Goal: Task Accomplishment & Management: Manage account settings

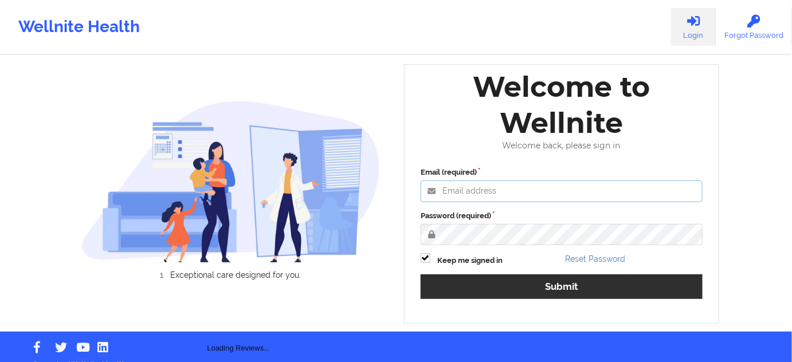
type input "[PERSON_NAME][EMAIL_ADDRESS][PERSON_NAME][DOMAIN_NAME]"
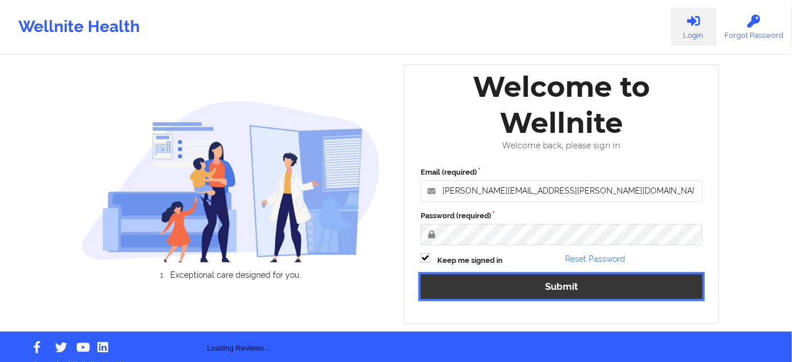
click at [494, 284] on button "Submit" at bounding box center [562, 286] width 282 height 25
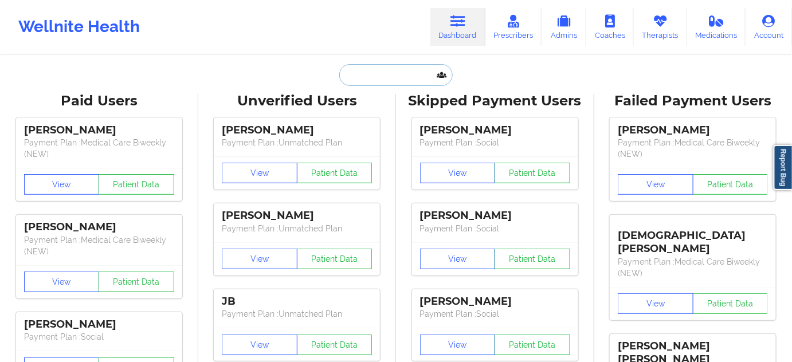
click at [386, 71] on input "text" at bounding box center [395, 75] width 113 height 22
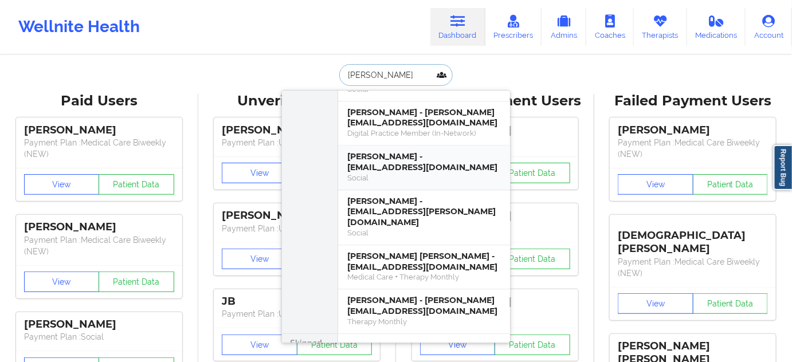
scroll to position [820, 0]
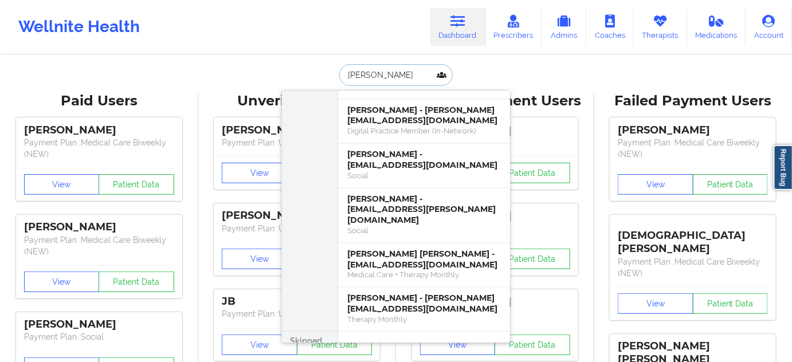
click at [346, 81] on input "[PERSON_NAME]" at bounding box center [395, 75] width 113 height 22
paste input "[PERSON_NAME]"
type input "[PERSON_NAME]"
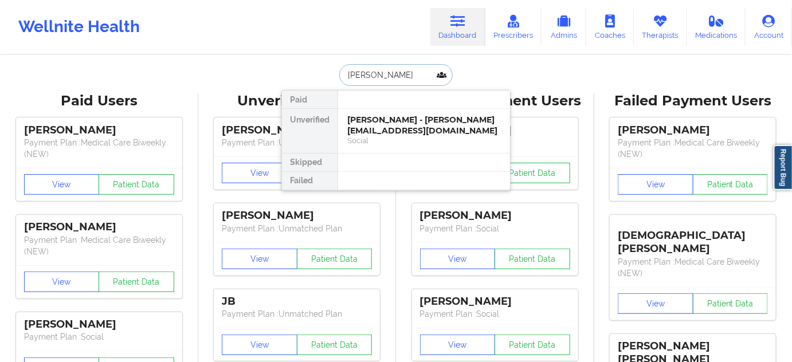
scroll to position [0, 0]
click at [394, 117] on div "[PERSON_NAME] - [PERSON_NAME][EMAIL_ADDRESS][DOMAIN_NAME]" at bounding box center [424, 125] width 154 height 21
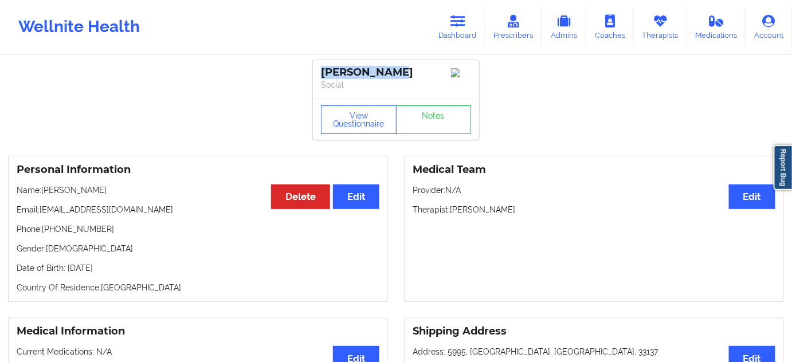
drag, startPoint x: 405, startPoint y: 70, endPoint x: 319, endPoint y: 71, distance: 86.0
click at [319, 71] on div "[PERSON_NAME] Social" at bounding box center [396, 79] width 166 height 38
copy div "[PERSON_NAME]"
click at [455, 21] on icon at bounding box center [457, 21] width 15 height 13
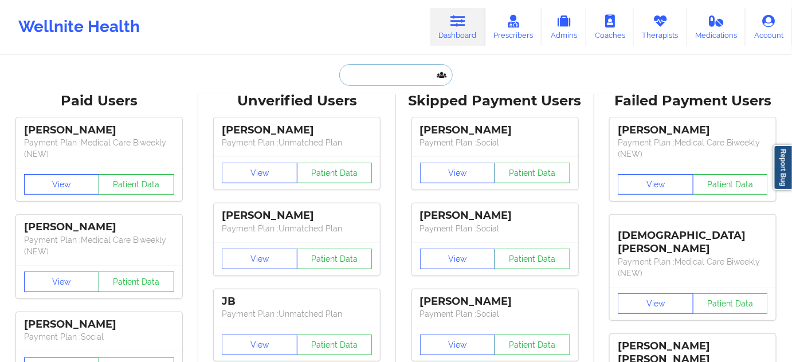
drag, startPoint x: 455, startPoint y: 21, endPoint x: 385, endPoint y: 73, distance: 87.2
click at [385, 73] on input "text" at bounding box center [395, 75] width 113 height 22
paste input "19513123296"
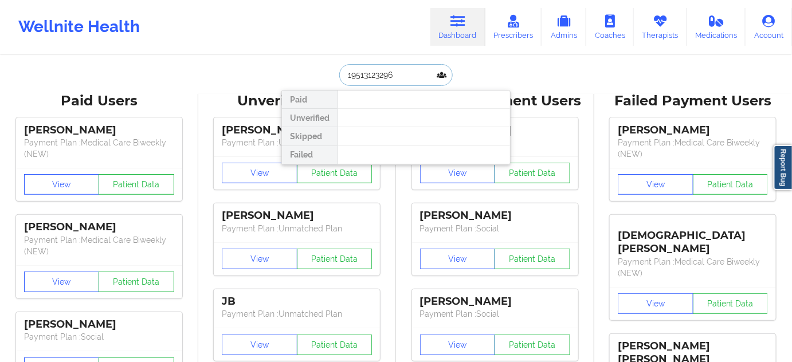
paste input "[EMAIL_ADDRESS][DOMAIN_NAME]"
type input "[EMAIL_ADDRESS][DOMAIN_NAME]"
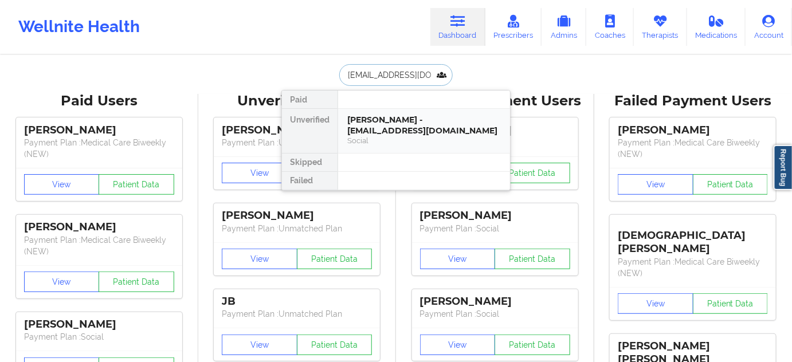
click at [385, 112] on div "[PERSON_NAME] - [EMAIL_ADDRESS][DOMAIN_NAME] Social" at bounding box center [424, 131] width 172 height 44
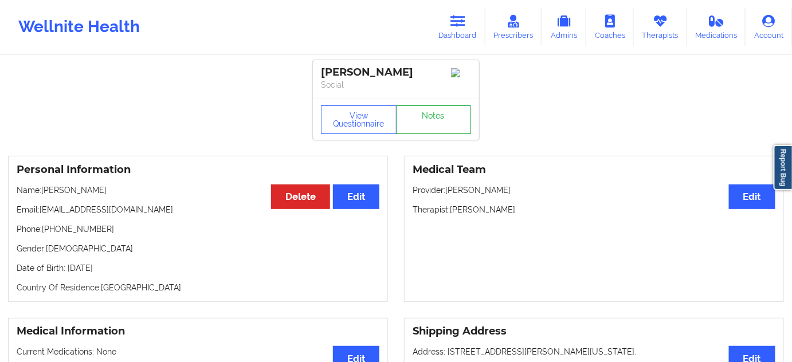
click at [418, 123] on link "Notes" at bounding box center [434, 119] width 76 height 29
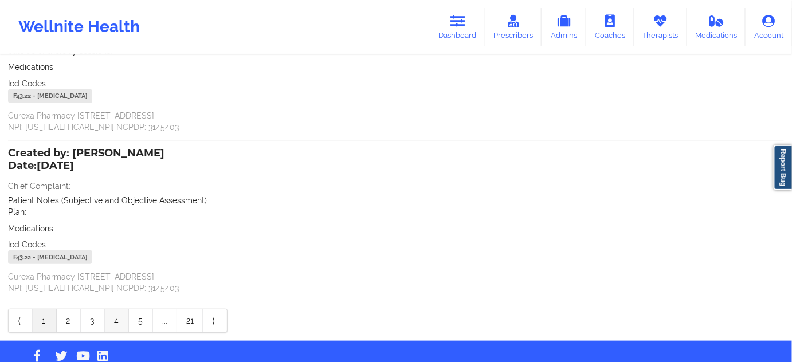
scroll to position [245, 0]
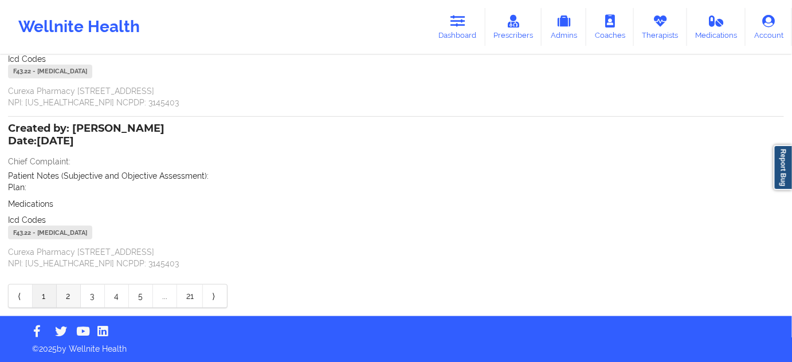
click at [70, 296] on link "2" at bounding box center [69, 296] width 24 height 23
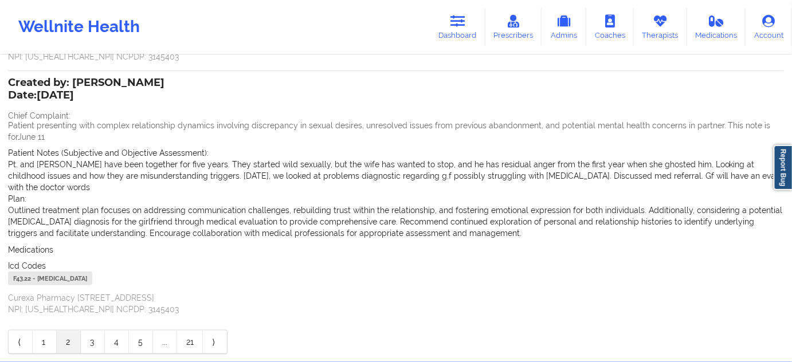
scroll to position [222, 0]
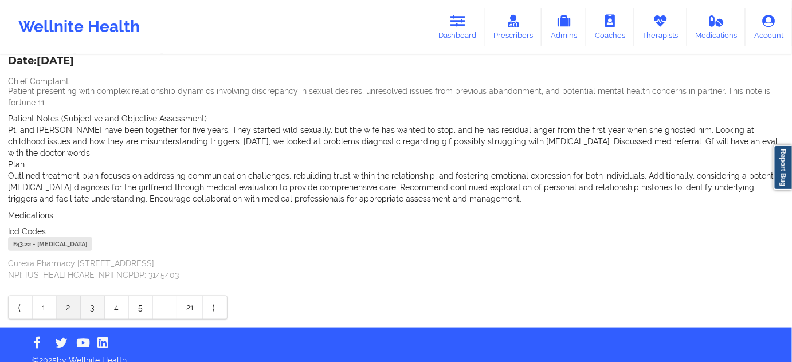
click at [85, 296] on link "3" at bounding box center [93, 307] width 24 height 23
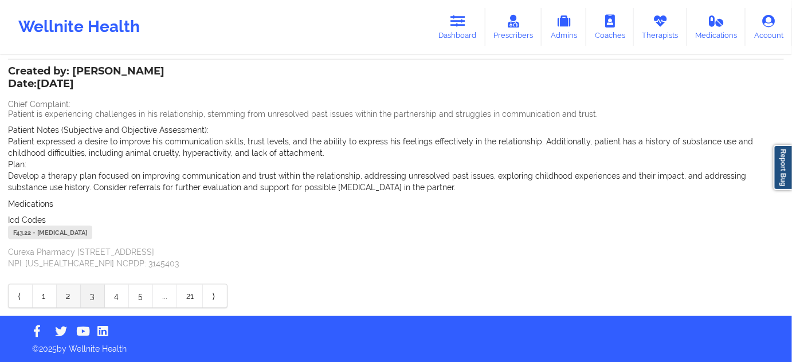
click at [73, 291] on link "2" at bounding box center [69, 296] width 24 height 23
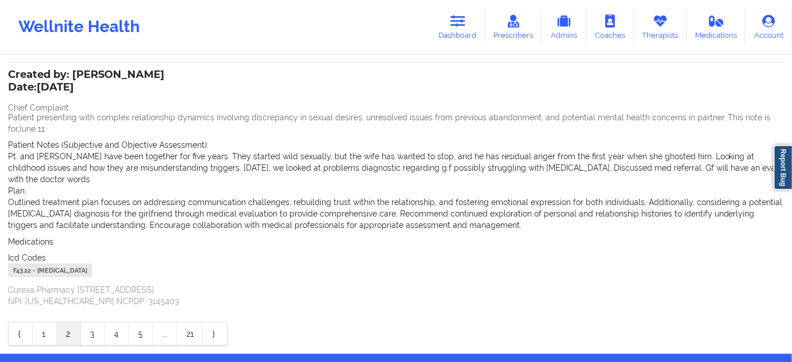
scroll to position [257, 0]
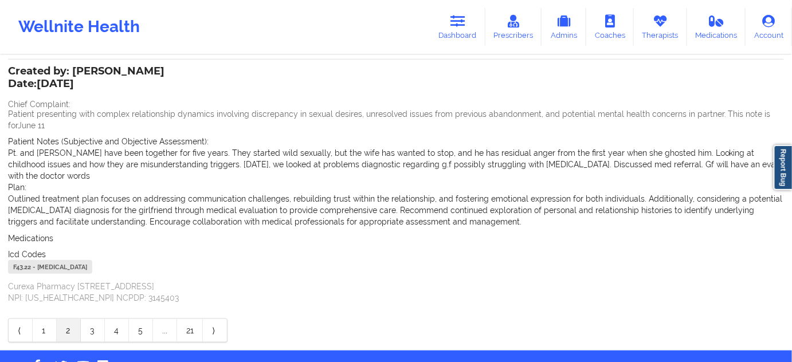
click at [19, 260] on div "F43.22 - [MEDICAL_DATA]" at bounding box center [50, 267] width 84 height 14
copy div "F43.22"
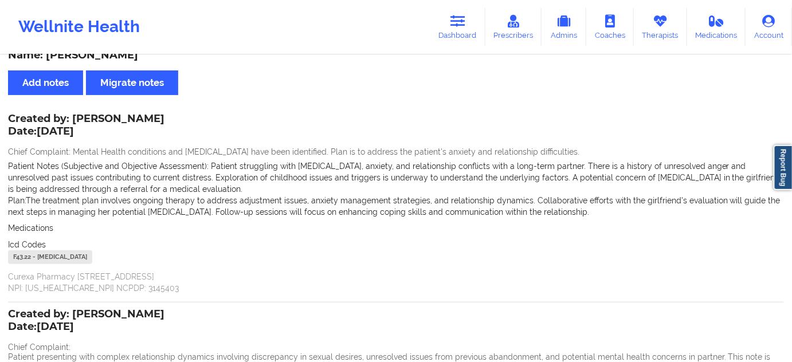
scroll to position [0, 0]
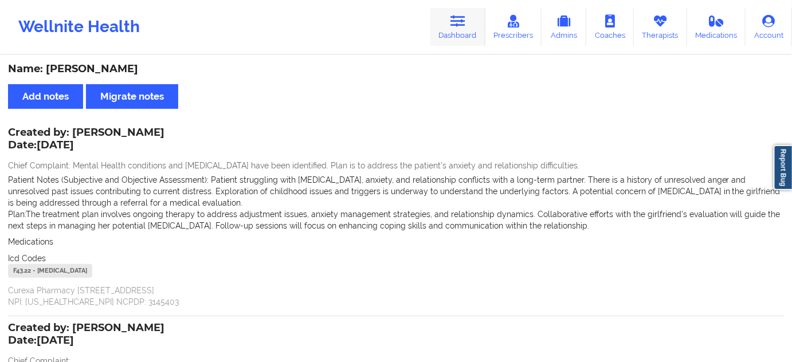
click at [466, 38] on link "Dashboard" at bounding box center [457, 27] width 55 height 38
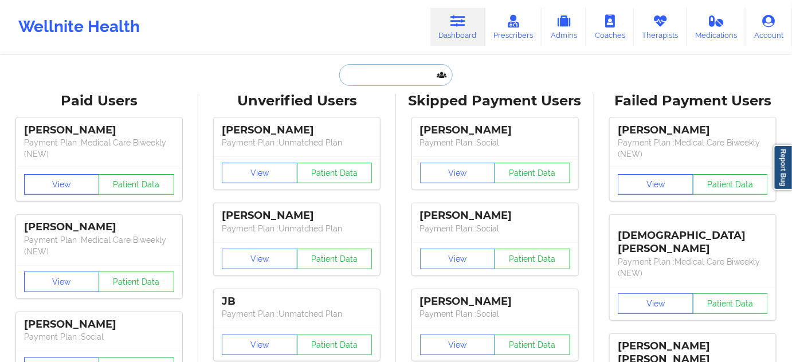
click at [385, 84] on input "text" at bounding box center [395, 75] width 113 height 22
paste input "[PERSON_NAME][EMAIL_ADDRESS][DOMAIN_NAME]"
type input "[PERSON_NAME][EMAIL_ADDRESS][DOMAIN_NAME]"
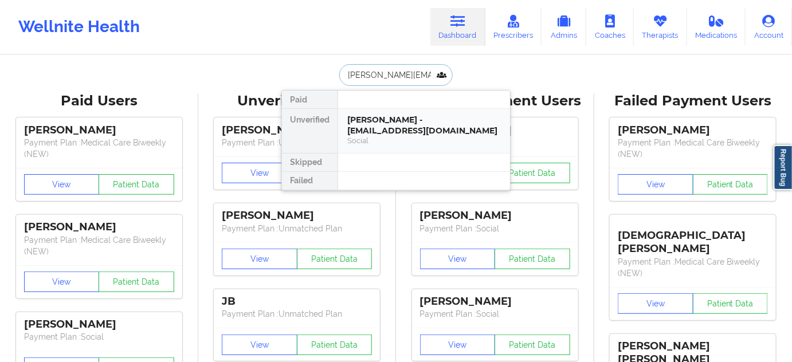
scroll to position [0, 1]
click at [377, 129] on div "[PERSON_NAME] - [PERSON_NAME][EMAIL_ADDRESS][DOMAIN_NAME]" at bounding box center [424, 125] width 154 height 21
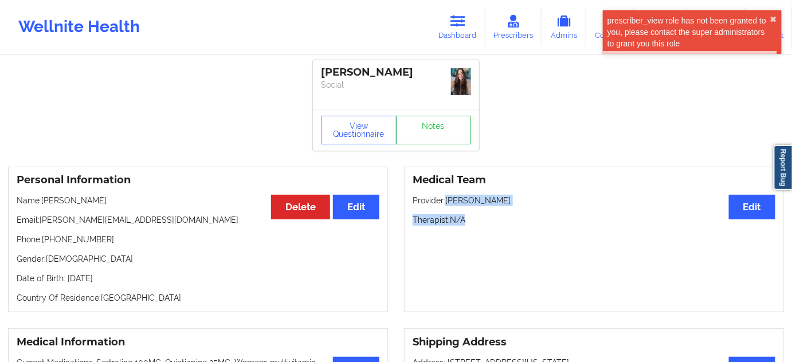
drag, startPoint x: 447, startPoint y: 201, endPoint x: 545, endPoint y: 213, distance: 99.4
click at [545, 213] on div "Medical Team Edit Provider: [PERSON_NAME] Therapist: N/A" at bounding box center [594, 240] width 380 height 146
click at [543, 229] on div "Medical Team Edit Provider: [PERSON_NAME] Therapist: N/A" at bounding box center [594, 240] width 380 height 146
click at [506, 217] on p "Therapist: N/A" at bounding box center [594, 219] width 363 height 11
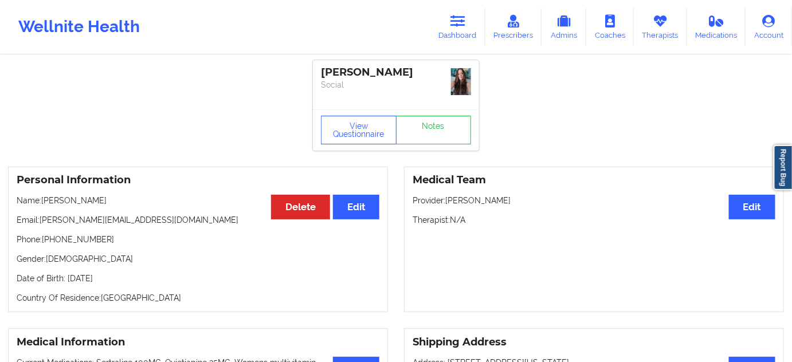
drag, startPoint x: 449, startPoint y: 203, endPoint x: 525, endPoint y: 203, distance: 76.2
click at [525, 203] on p "Provider: [PERSON_NAME]" at bounding box center [594, 200] width 363 height 11
copy p "[PERSON_NAME]"
drag, startPoint x: 41, startPoint y: 219, endPoint x: 262, endPoint y: 197, distance: 222.3
click at [171, 222] on p "Email: [PERSON_NAME][EMAIL_ADDRESS][DOMAIN_NAME]" at bounding box center [198, 219] width 363 height 11
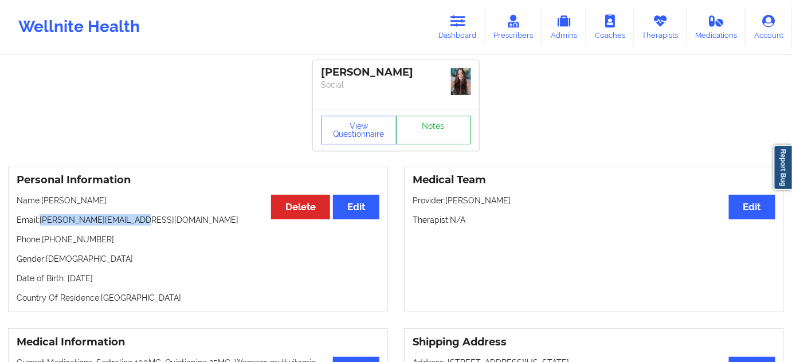
copy p "[PERSON_NAME][EMAIL_ADDRESS][DOMAIN_NAME]"
drag, startPoint x: 402, startPoint y: 70, endPoint x: 319, endPoint y: 60, distance: 83.1
click at [319, 60] on div "[PERSON_NAME] Social" at bounding box center [396, 84] width 166 height 49
copy div "[PERSON_NAME]"
click at [438, 134] on link "Notes" at bounding box center [434, 130] width 76 height 29
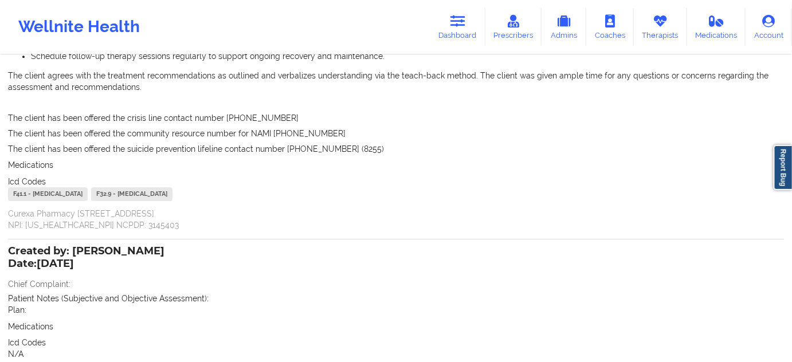
scroll to position [2547, 0]
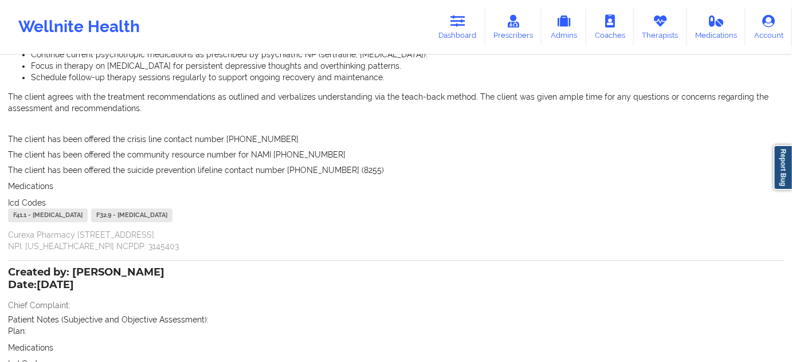
click at [17, 215] on div "F41.1 - [MEDICAL_DATA]" at bounding box center [48, 216] width 80 height 14
copy div "F41.1"
drag, startPoint x: 146, startPoint y: 214, endPoint x: 120, endPoint y: 214, distance: 25.2
click at [120, 214] on div "F41.1 - [MEDICAL_DATA] F32.9 - [MEDICAL_DATA]" at bounding box center [396, 217] width 776 height 17
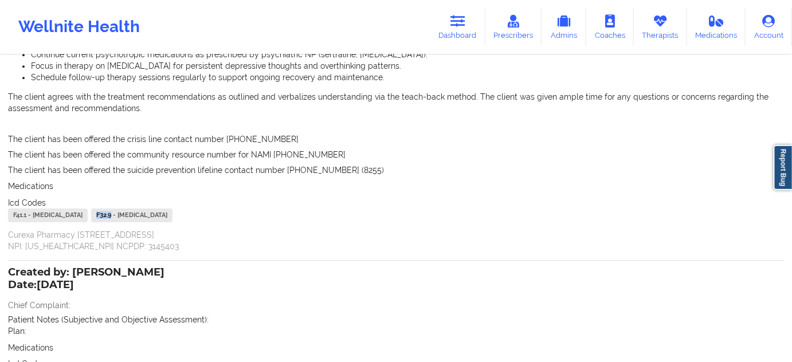
copy div "F32.9"
click at [465, 18] on icon at bounding box center [457, 21] width 15 height 13
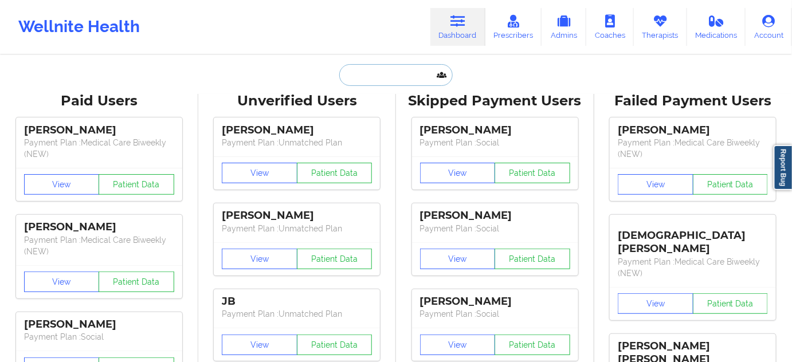
click at [403, 84] on input "text" at bounding box center [395, 75] width 113 height 22
paste input "[EMAIL_ADDRESS][DOMAIN_NAME]"
type input "[EMAIL_ADDRESS][DOMAIN_NAME]"
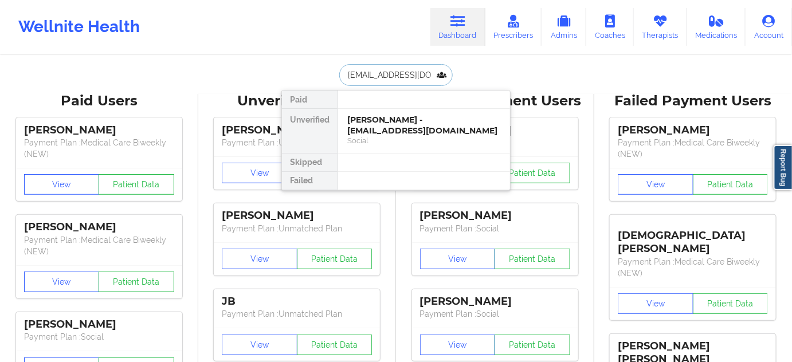
click at [379, 126] on div "[PERSON_NAME] - [EMAIL_ADDRESS][DOMAIN_NAME]" at bounding box center [424, 125] width 154 height 21
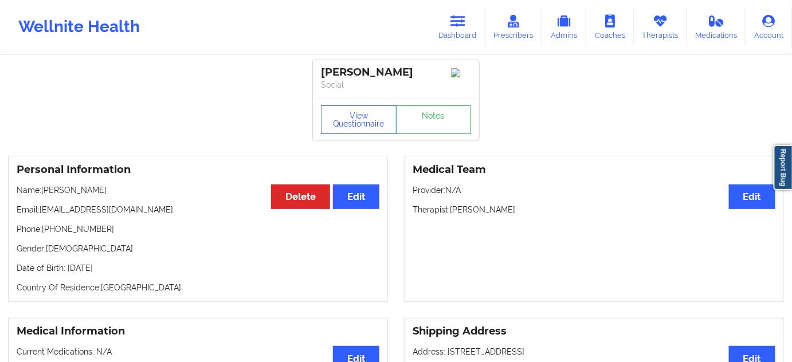
drag, startPoint x: 408, startPoint y: 73, endPoint x: 300, endPoint y: 72, distance: 108.3
copy div "[PERSON_NAME]"
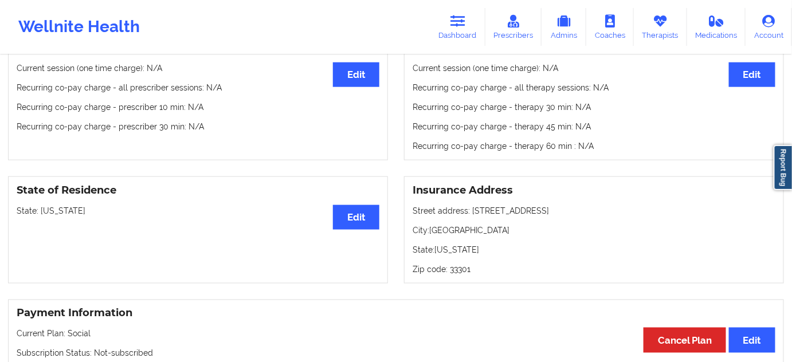
scroll to position [417, 0]
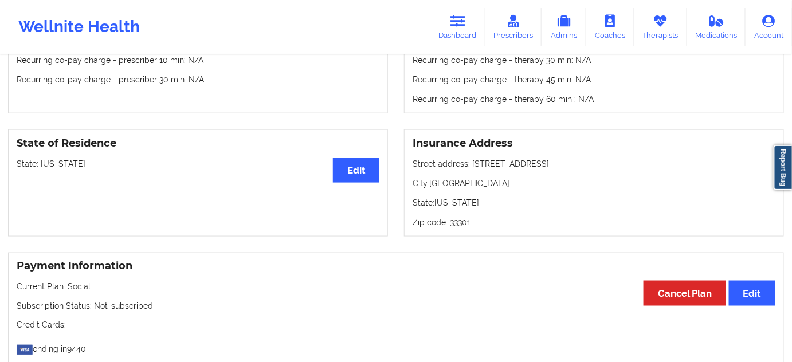
drag, startPoint x: 470, startPoint y: 167, endPoint x: 541, endPoint y: 167, distance: 70.5
click at [541, 167] on p "Street address: [STREET_ADDRESS]" at bounding box center [594, 163] width 363 height 11
copy p "[STREET_ADDRESS]"
drag, startPoint x: 432, startPoint y: 186, endPoint x: 486, endPoint y: 190, distance: 54.1
click at [497, 189] on p "City: [GEOGRAPHIC_DATA]" at bounding box center [594, 183] width 363 height 11
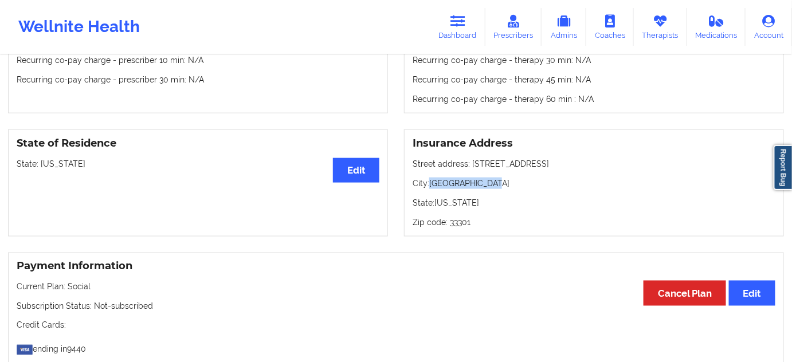
copy p "[GEOGRAPHIC_DATA]"
click at [466, 228] on p "Zip code: 33301" at bounding box center [594, 222] width 363 height 11
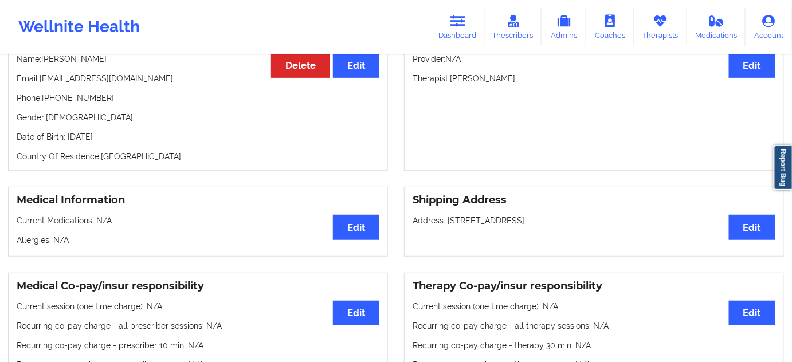
scroll to position [0, 0]
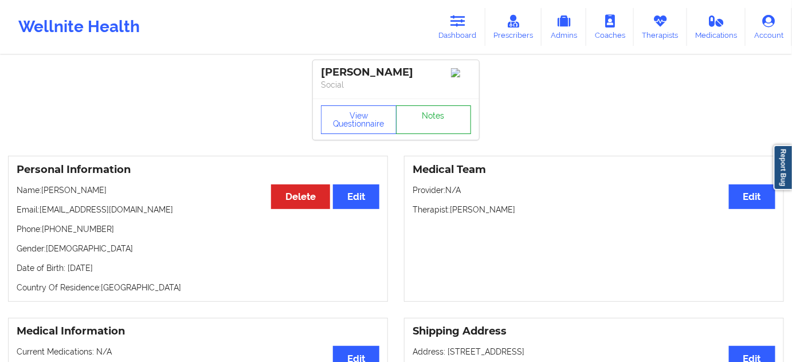
click at [450, 120] on link "Notes" at bounding box center [434, 119] width 76 height 29
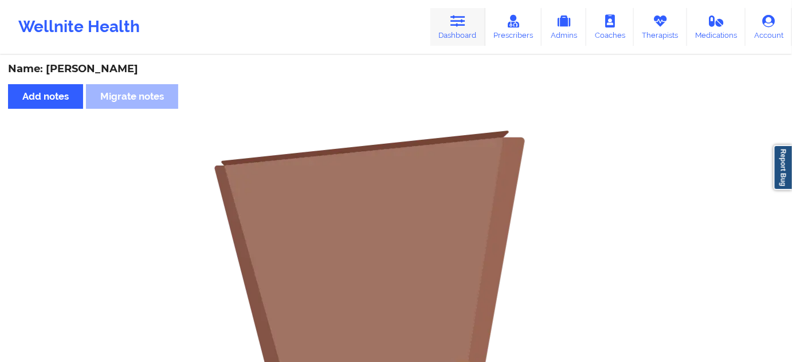
click at [465, 21] on icon at bounding box center [457, 21] width 15 height 13
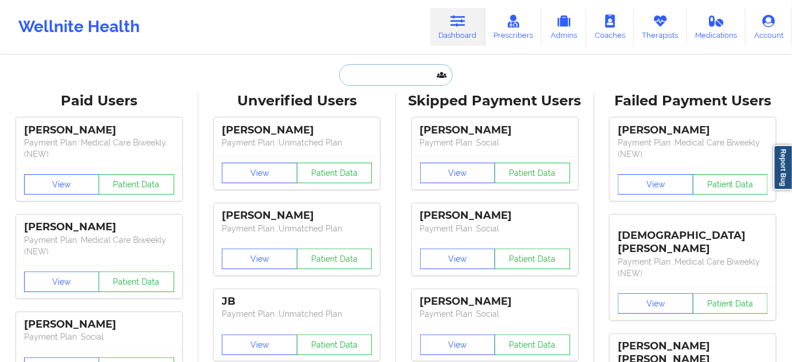
click at [382, 71] on input "text" at bounding box center [395, 75] width 113 height 22
paste input "[EMAIL_ADDRESS][DOMAIN_NAME]"
type input "[EMAIL_ADDRESS][DOMAIN_NAME]"
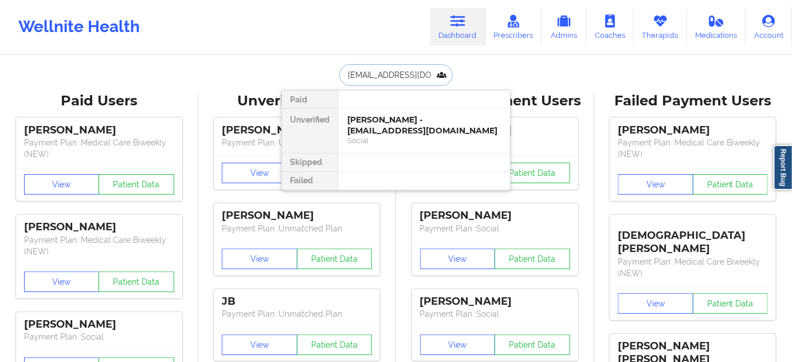
click at [379, 126] on div "[PERSON_NAME] - [EMAIL_ADDRESS][DOMAIN_NAME]" at bounding box center [424, 125] width 154 height 21
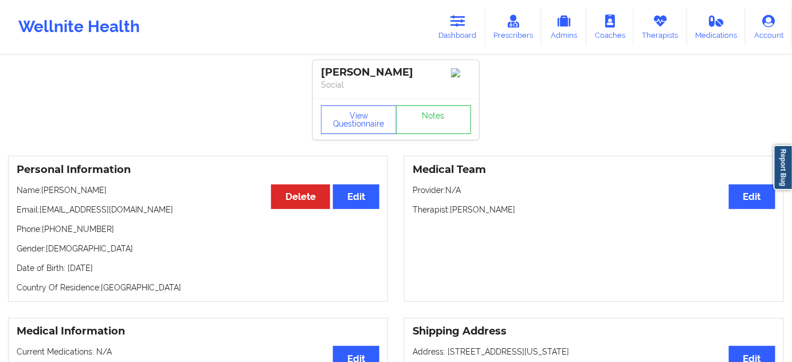
drag, startPoint x: 421, startPoint y: 70, endPoint x: 314, endPoint y: 65, distance: 107.3
click at [314, 65] on div "[PERSON_NAME] Social" at bounding box center [396, 79] width 166 height 38
click at [474, 136] on div "View Questionnaire Notes" at bounding box center [396, 119] width 166 height 41
click at [474, 137] on div "View Questionnaire Notes" at bounding box center [396, 119] width 166 height 41
click at [465, 131] on link "Notes" at bounding box center [434, 119] width 76 height 29
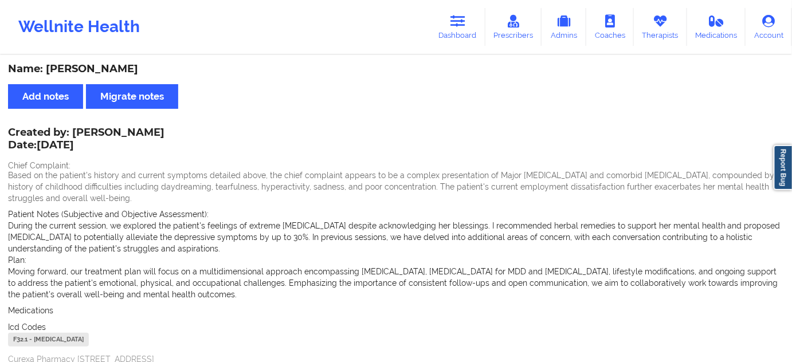
click at [22, 341] on div "F32.1 - [MEDICAL_DATA]" at bounding box center [48, 340] width 81 height 14
click at [472, 45] on link "Dashboard" at bounding box center [457, 27] width 55 height 38
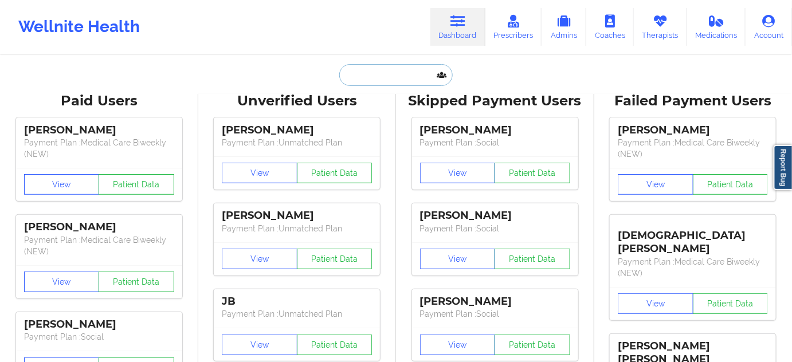
click at [397, 67] on input "text" at bounding box center [395, 75] width 113 height 22
paste input "[PERSON_NAME][EMAIL_ADDRESS][PERSON_NAME][DOMAIN_NAME]"
type input "[PERSON_NAME][EMAIL_ADDRESS][PERSON_NAME][DOMAIN_NAME]"
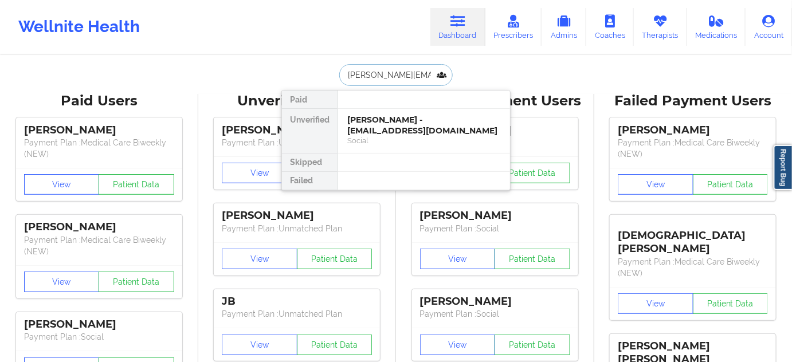
scroll to position [0, 3]
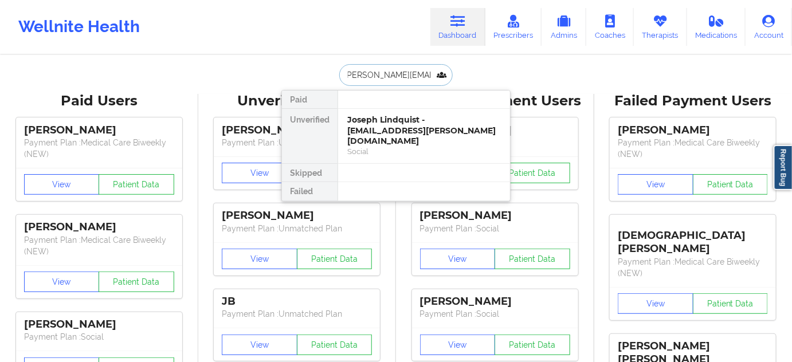
click at [393, 132] on div "Joseph Lindquist - [EMAIL_ADDRESS][PERSON_NAME][DOMAIN_NAME]" at bounding box center [424, 131] width 154 height 32
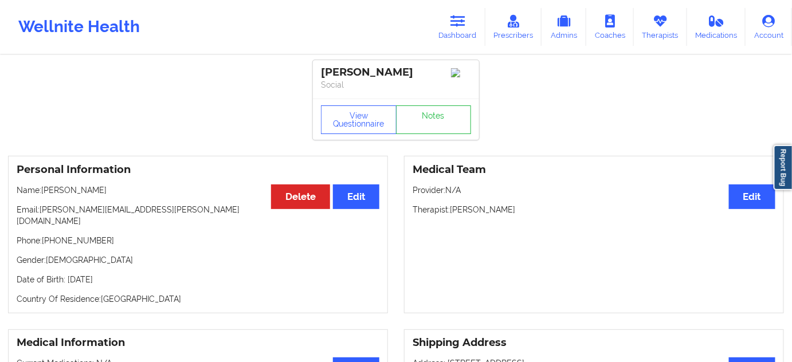
drag, startPoint x: 414, startPoint y: 66, endPoint x: 321, endPoint y: 70, distance: 92.3
click at [321, 70] on div "[PERSON_NAME]" at bounding box center [396, 72] width 150 height 13
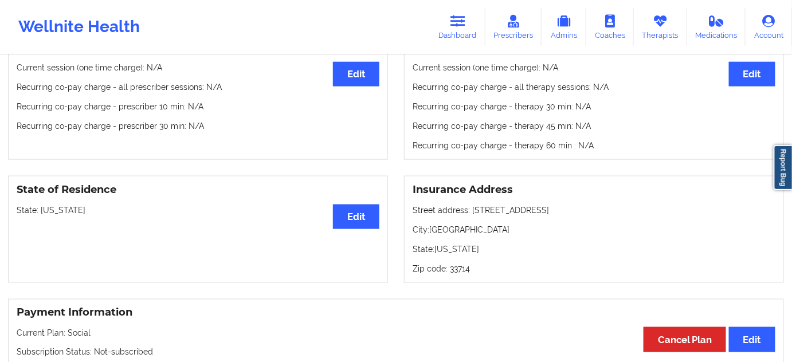
scroll to position [382, 0]
drag, startPoint x: 470, startPoint y: 199, endPoint x: 548, endPoint y: 197, distance: 78.0
click at [548, 205] on p "Street address: [STREET_ADDRESS]" at bounding box center [594, 210] width 363 height 11
click at [460, 224] on p "City: [GEOGRAPHIC_DATA]" at bounding box center [594, 229] width 363 height 11
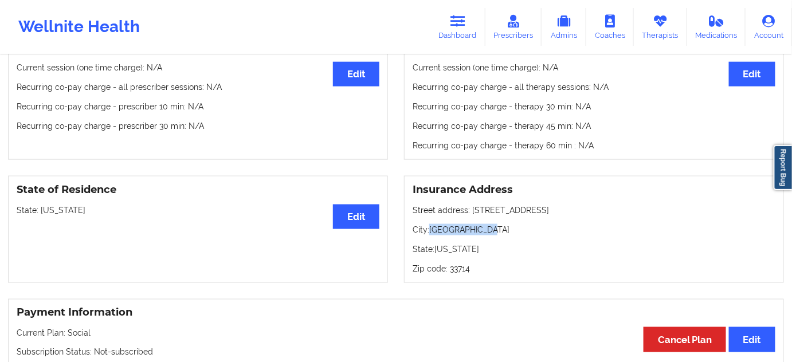
drag, startPoint x: 432, startPoint y: 220, endPoint x: 497, endPoint y: 219, distance: 64.7
click at [504, 224] on p "City: [GEOGRAPHIC_DATA]" at bounding box center [594, 229] width 363 height 11
click at [452, 263] on p "Zip code: 33714" at bounding box center [594, 268] width 363 height 11
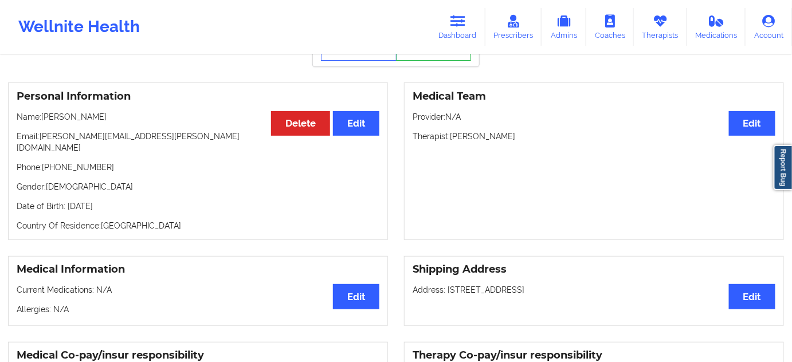
scroll to position [0, 0]
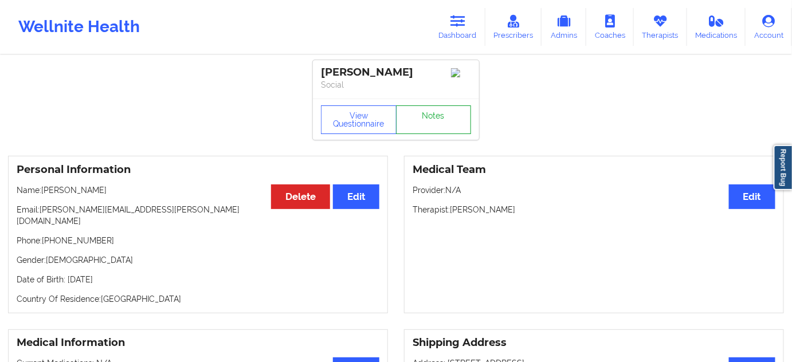
click at [438, 123] on link "Notes" at bounding box center [434, 119] width 76 height 29
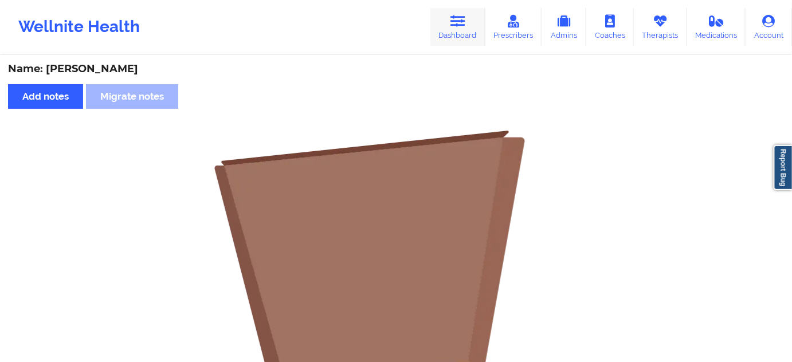
drag, startPoint x: 459, startPoint y: 30, endPoint x: 454, endPoint y: 39, distance: 10.2
click at [459, 30] on link "Dashboard" at bounding box center [457, 27] width 55 height 38
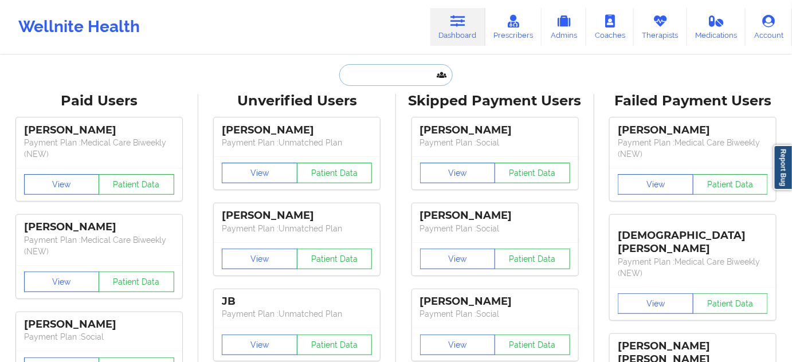
click at [401, 71] on input "text" at bounding box center [395, 75] width 113 height 22
paste input "[EMAIL_ADDRESS][DOMAIN_NAME]"
type input "[EMAIL_ADDRESS][DOMAIN_NAME]"
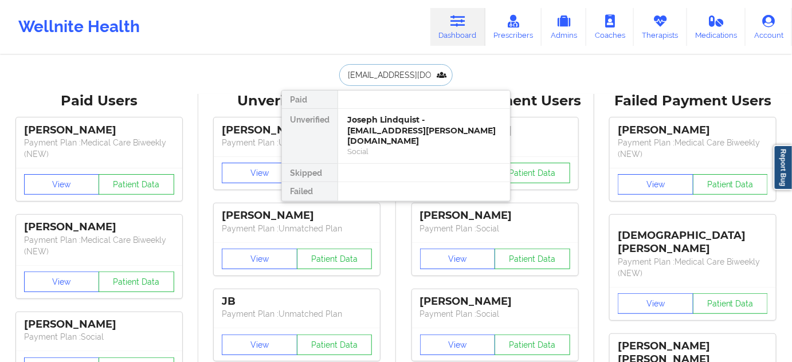
scroll to position [0, 37]
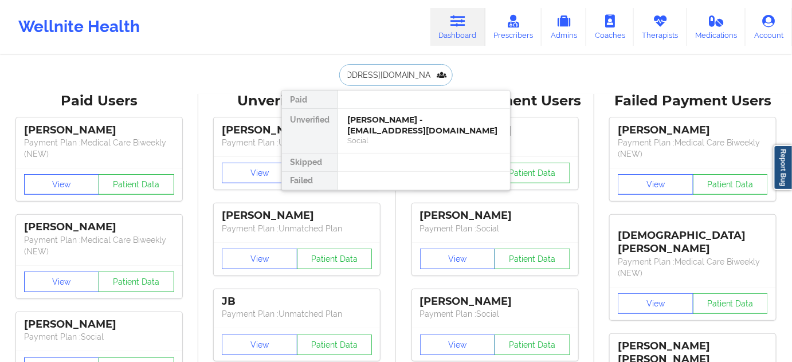
click at [391, 120] on div "[PERSON_NAME] - [EMAIL_ADDRESS][DOMAIN_NAME]" at bounding box center [424, 125] width 154 height 21
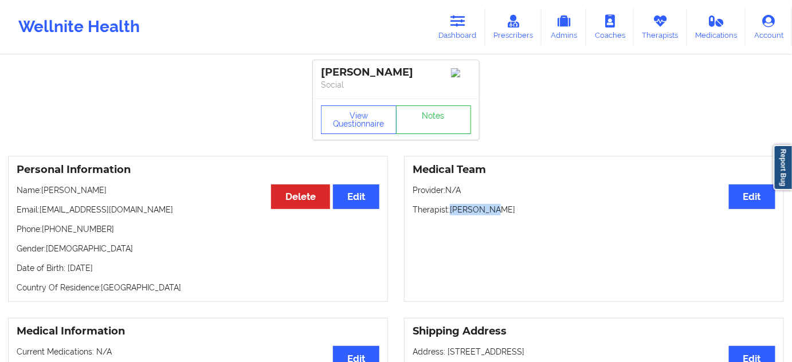
drag, startPoint x: 452, startPoint y: 216, endPoint x: 496, endPoint y: 216, distance: 43.5
click at [495, 215] on p "Therapist: [PERSON_NAME]" at bounding box center [594, 209] width 363 height 11
click at [460, 120] on link "Notes" at bounding box center [434, 119] width 76 height 29
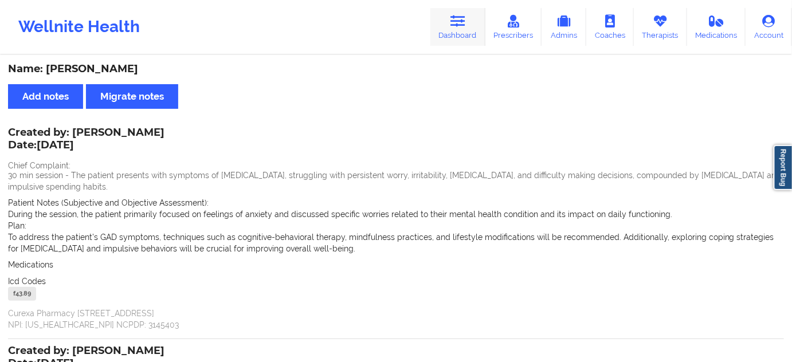
click at [445, 21] on link "Dashboard" at bounding box center [457, 27] width 55 height 38
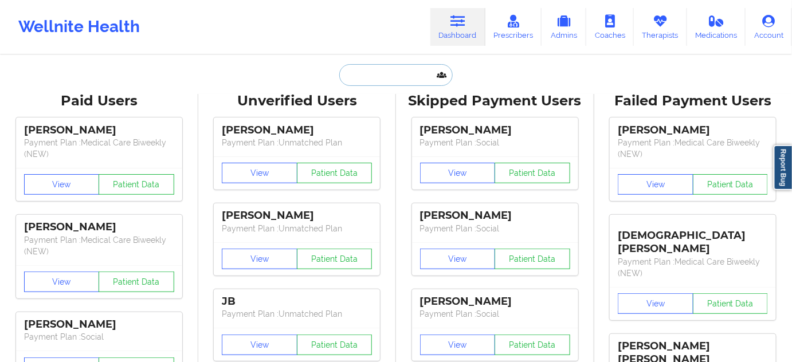
click at [399, 76] on input "text" at bounding box center [395, 75] width 113 height 22
paste input "[EMAIL_ADDRESS][DOMAIN_NAME]"
type input "[EMAIL_ADDRESS][DOMAIN_NAME]"
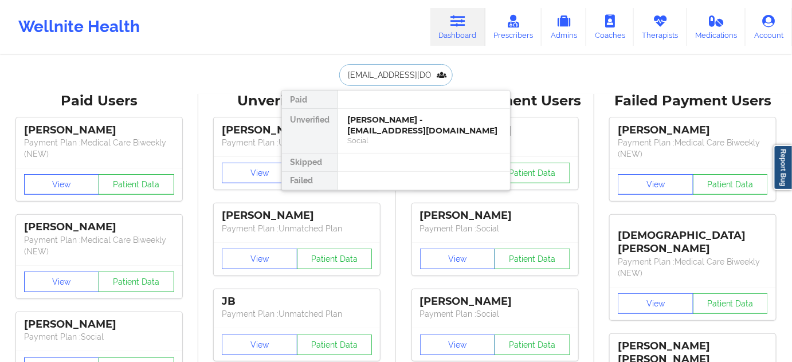
click at [377, 125] on div "[PERSON_NAME] - [EMAIL_ADDRESS][DOMAIN_NAME]" at bounding box center [424, 125] width 154 height 21
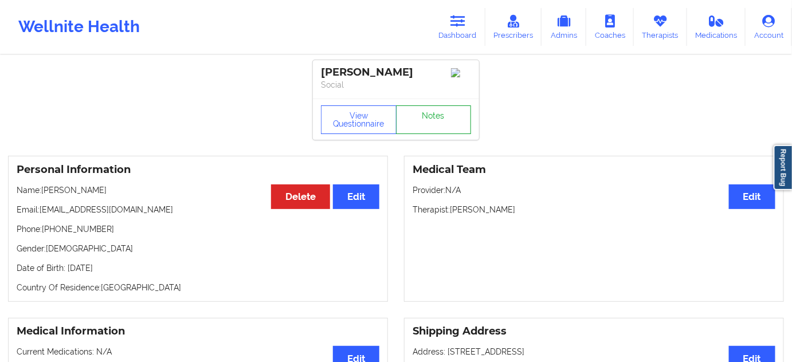
click at [431, 123] on link "Notes" at bounding box center [434, 119] width 76 height 29
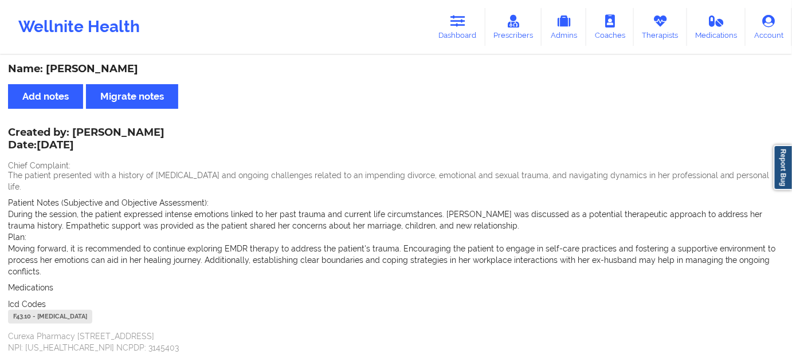
click at [150, 131] on div "Created by: [PERSON_NAME] Date: [DATE]" at bounding box center [86, 140] width 156 height 26
drag, startPoint x: 30, startPoint y: 306, endPoint x: 0, endPoint y: 304, distance: 29.9
click at [0, 304] on div "Name: [PERSON_NAME] Add notes Migrate notes Created by: [PERSON_NAME] Date: [DA…" at bounding box center [396, 228] width 792 height 344
click at [469, 28] on link "Dashboard" at bounding box center [457, 27] width 55 height 38
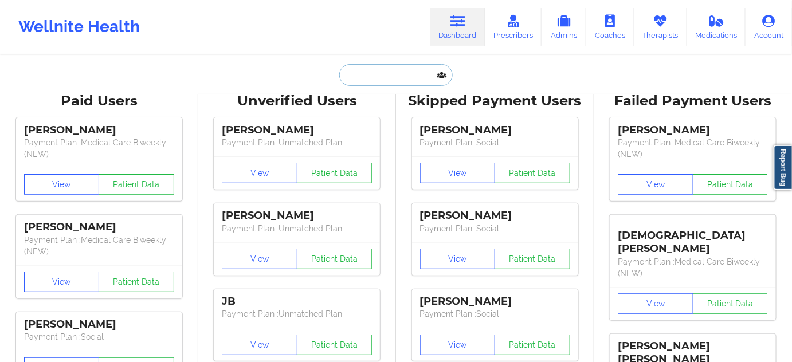
click at [400, 85] on input "text" at bounding box center [395, 75] width 113 height 22
paste input "[EMAIL_ADDRESS][PERSON_NAME][DOMAIN_NAME]"
type input "[EMAIL_ADDRESS][PERSON_NAME][DOMAIN_NAME]"
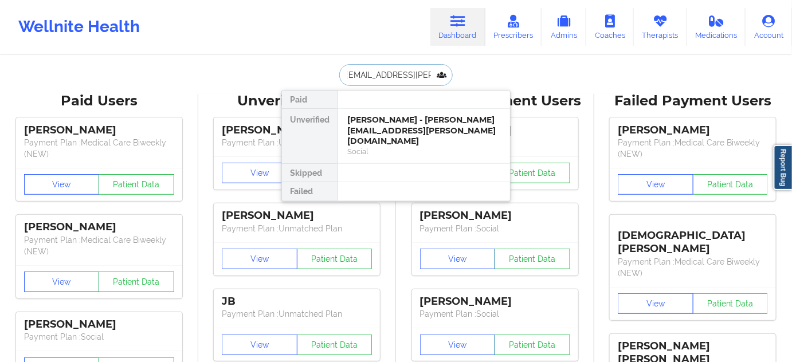
click at [388, 125] on div "[PERSON_NAME] - [PERSON_NAME][EMAIL_ADDRESS][PERSON_NAME][DOMAIN_NAME]" at bounding box center [424, 131] width 154 height 32
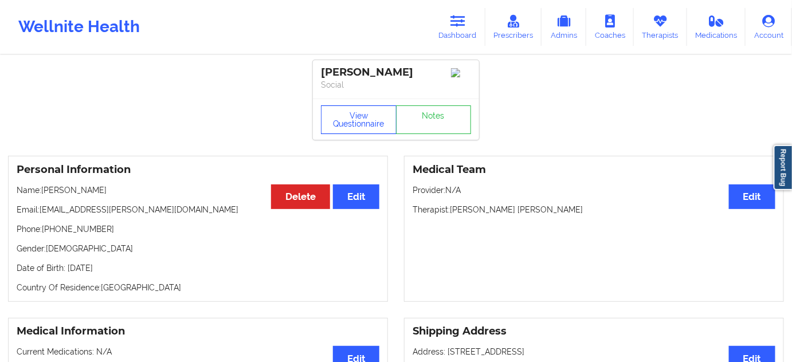
click at [354, 125] on button "View Questionnaire" at bounding box center [359, 119] width 76 height 29
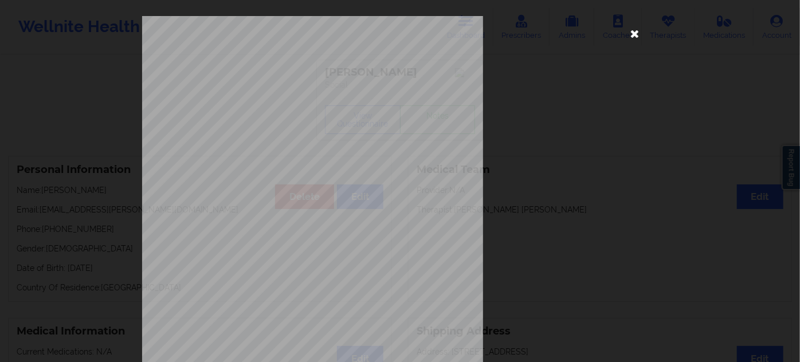
click at [634, 30] on icon at bounding box center [635, 33] width 18 height 18
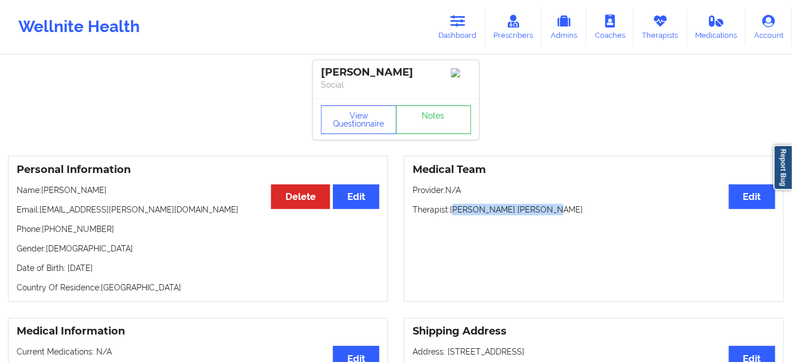
drag, startPoint x: 452, startPoint y: 213, endPoint x: 565, endPoint y: 206, distance: 113.1
click at [565, 203] on div "Medical Team Edit Provider: N/A Therapist: [PERSON_NAME] [PERSON_NAME]" at bounding box center [594, 229] width 380 height 146
drag, startPoint x: 450, startPoint y: 214, endPoint x: 799, endPoint y: 222, distance: 349.0
click at [588, 215] on p "Therapist: [PERSON_NAME] [PERSON_NAME]" at bounding box center [594, 209] width 363 height 11
drag, startPoint x: 405, startPoint y: 74, endPoint x: 317, endPoint y: 66, distance: 87.5
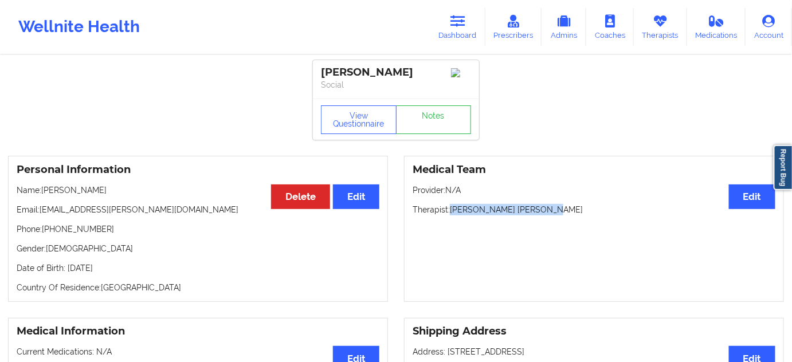
click at [317, 66] on div "[PERSON_NAME] Social" at bounding box center [396, 79] width 166 height 38
click at [353, 110] on button "View Questionnaire" at bounding box center [359, 119] width 76 height 29
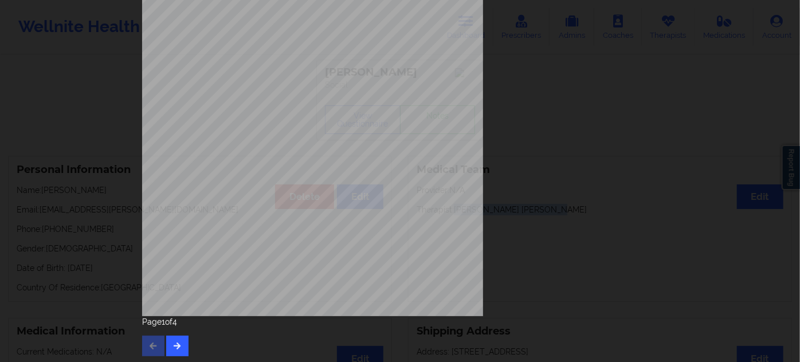
scroll to position [184, 0]
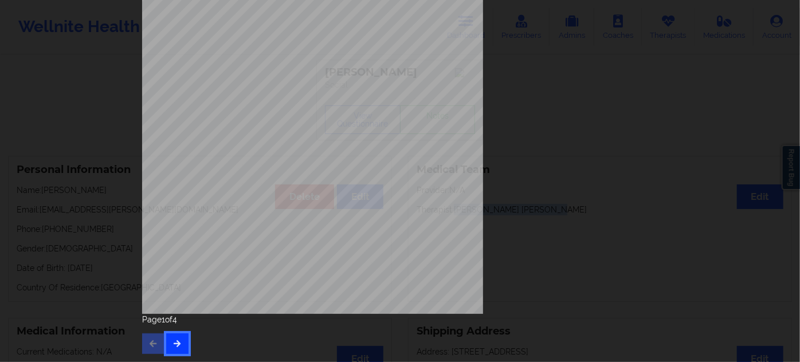
click at [178, 346] on icon "button" at bounding box center [177, 343] width 10 height 7
click at [180, 341] on button "button" at bounding box center [177, 343] width 22 height 21
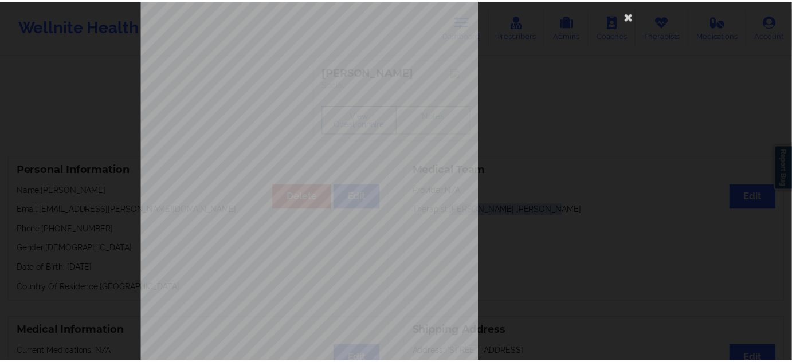
scroll to position [0, 0]
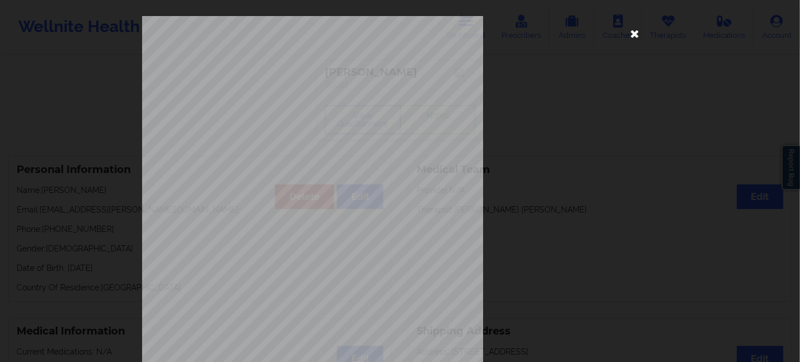
click at [635, 34] on icon at bounding box center [635, 33] width 18 height 18
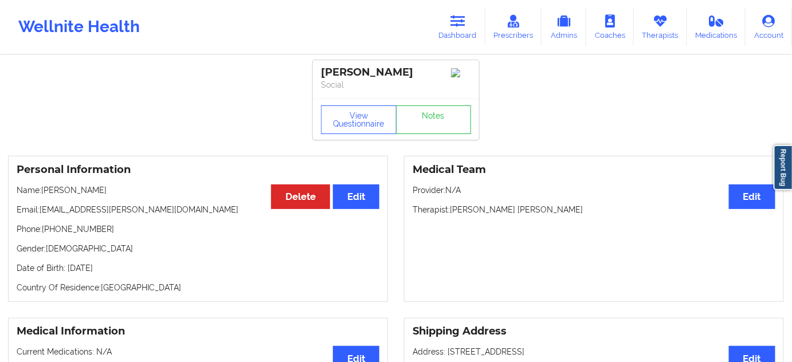
click at [455, 214] on p "Therapist: [PERSON_NAME] [PERSON_NAME]" at bounding box center [594, 209] width 363 height 11
click at [487, 212] on p "Therapist: [PERSON_NAME] [PERSON_NAME]" at bounding box center [594, 209] width 363 height 11
click at [342, 76] on div "[PERSON_NAME]" at bounding box center [396, 72] width 150 height 13
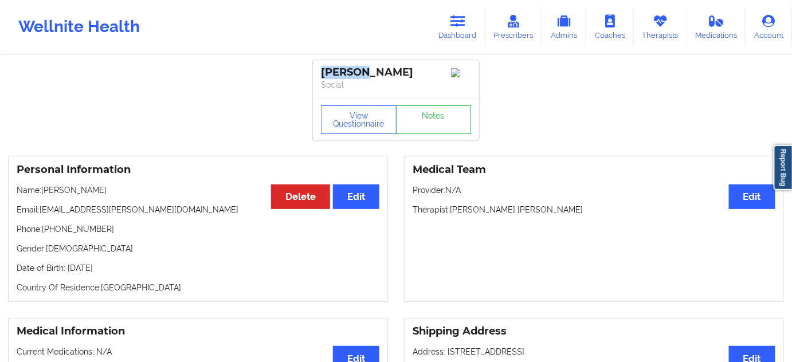
click at [342, 76] on div "[PERSON_NAME]" at bounding box center [396, 72] width 150 height 13
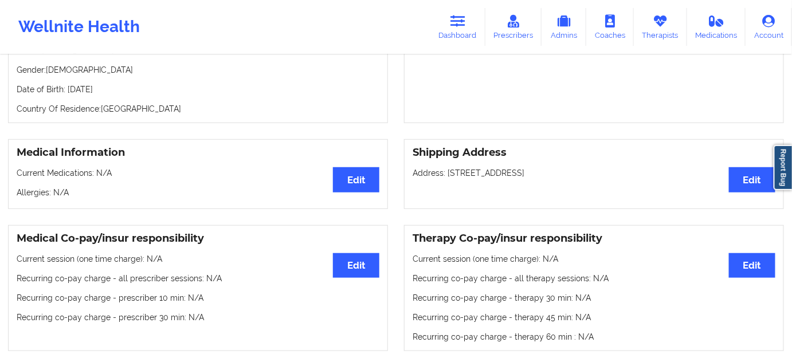
scroll to position [174, 0]
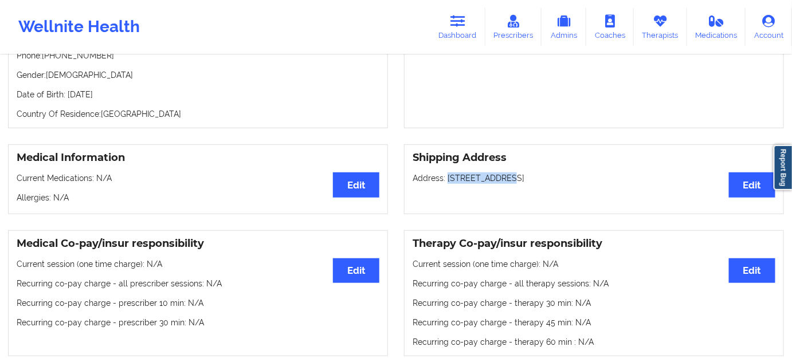
drag, startPoint x: 447, startPoint y: 181, endPoint x: 499, endPoint y: 184, distance: 51.6
click at [499, 184] on p "Address: [STREET_ADDRESS]" at bounding box center [594, 177] width 363 height 11
click at [510, 181] on p "Address: [STREET_ADDRESS]" at bounding box center [594, 177] width 363 height 11
click at [568, 183] on p "Address: [STREET_ADDRESS]" at bounding box center [594, 177] width 363 height 11
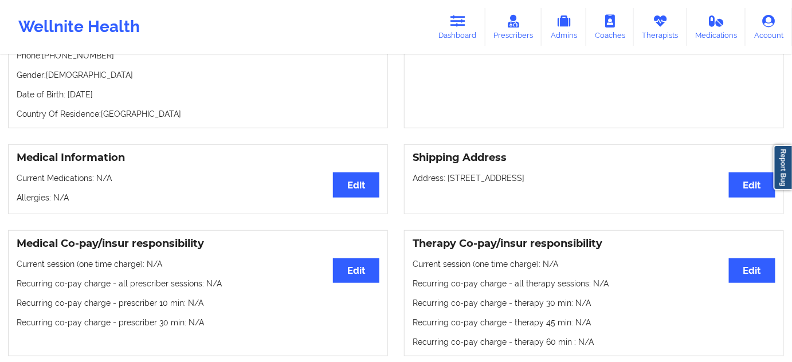
click at [568, 183] on p "Address: [STREET_ADDRESS]" at bounding box center [594, 177] width 363 height 11
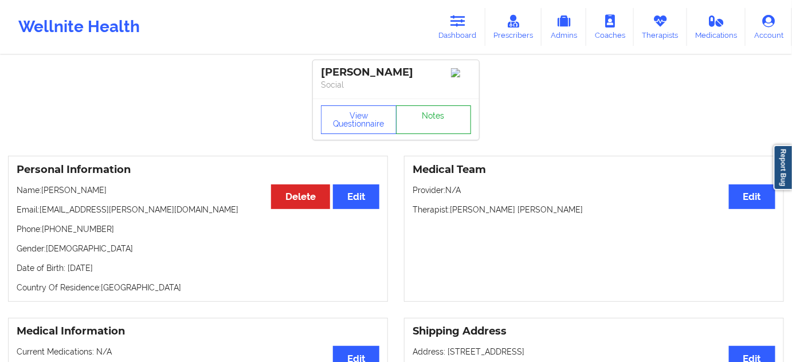
click at [431, 119] on link "Notes" at bounding box center [434, 119] width 76 height 29
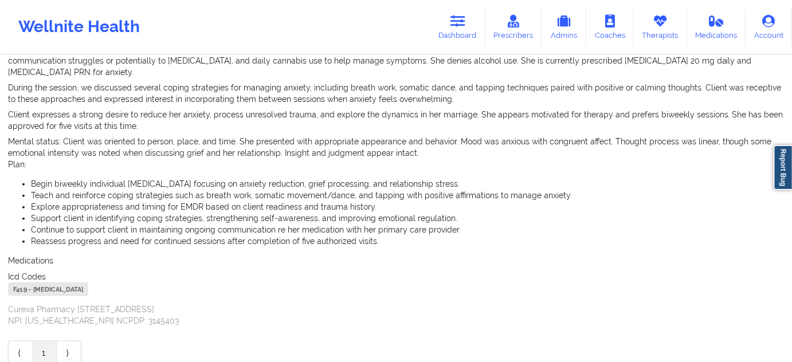
scroll to position [276, 0]
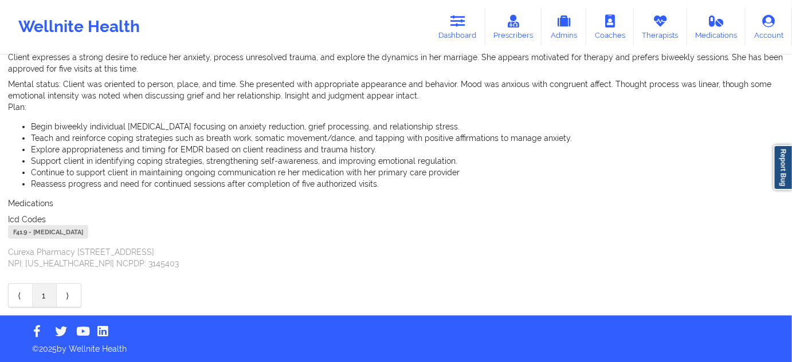
click at [13, 237] on div "F41.9 - [MEDICAL_DATA]" at bounding box center [48, 232] width 80 height 14
click at [454, 30] on link "Dashboard" at bounding box center [457, 27] width 55 height 38
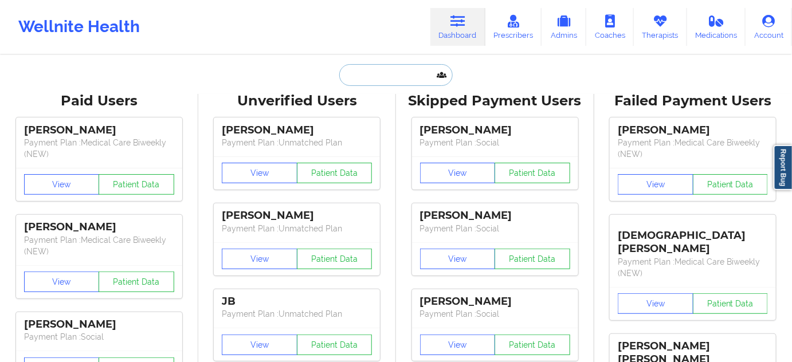
click at [392, 77] on input "text" at bounding box center [395, 75] width 113 height 22
paste input "[EMAIL_ADDRESS][DOMAIN_NAME]"
type input "[EMAIL_ADDRESS][DOMAIN_NAME]"
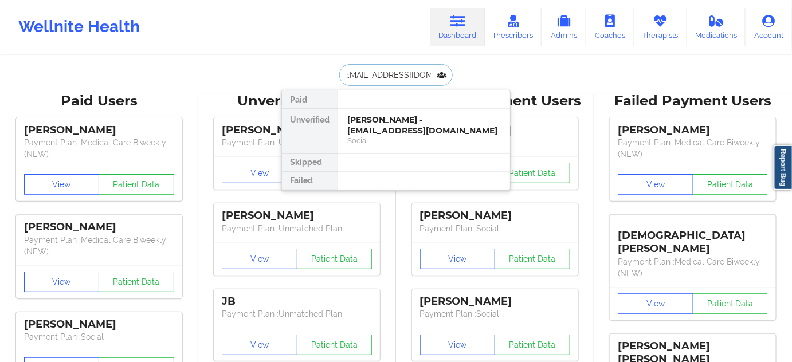
click at [382, 128] on div "[PERSON_NAME] - [EMAIL_ADDRESS][DOMAIN_NAME]" at bounding box center [424, 125] width 154 height 21
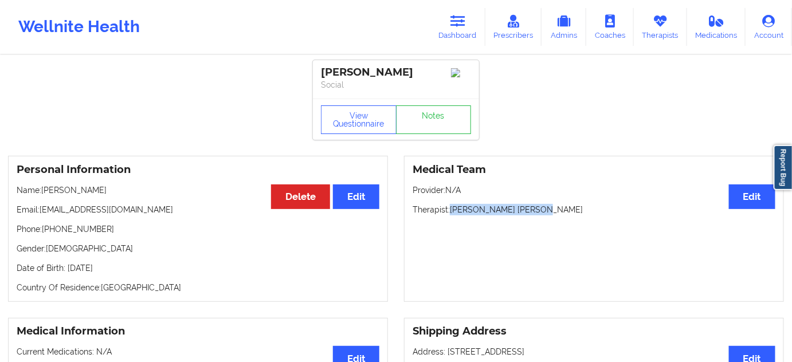
drag, startPoint x: 450, startPoint y: 213, endPoint x: 557, endPoint y: 194, distance: 108.2
click at [561, 213] on p "Therapist: [PERSON_NAME] [PERSON_NAME]" at bounding box center [594, 209] width 363 height 11
click at [445, 128] on link "Notes" at bounding box center [434, 119] width 76 height 29
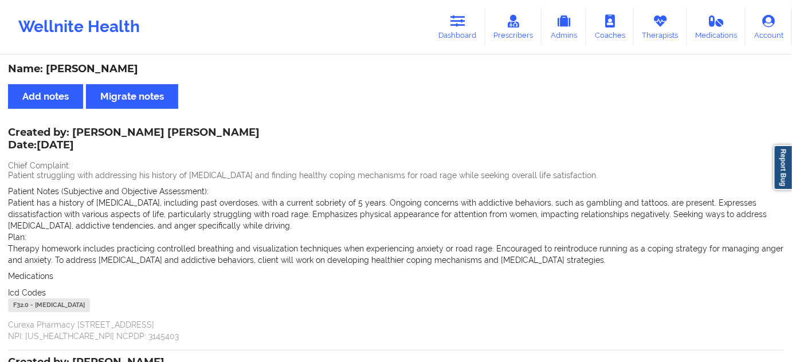
click at [24, 304] on div "F32.0 - [MEDICAL_DATA]" at bounding box center [49, 306] width 82 height 14
click at [464, 19] on icon at bounding box center [457, 21] width 15 height 13
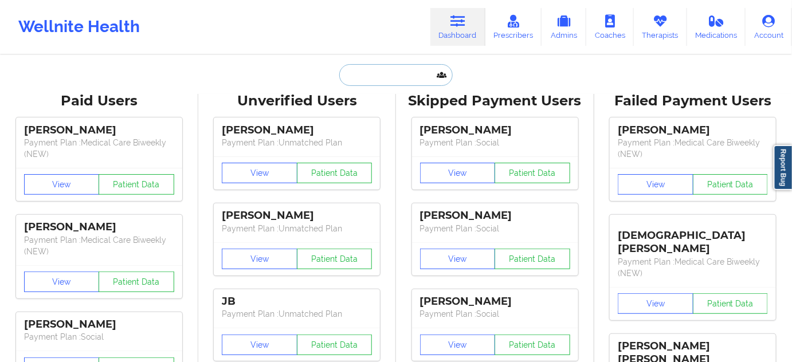
click at [402, 70] on input "text" at bounding box center [395, 75] width 113 height 22
paste input "[EMAIL_ADDRESS][DOMAIN_NAME]"
type input "[EMAIL_ADDRESS][DOMAIN_NAME]"
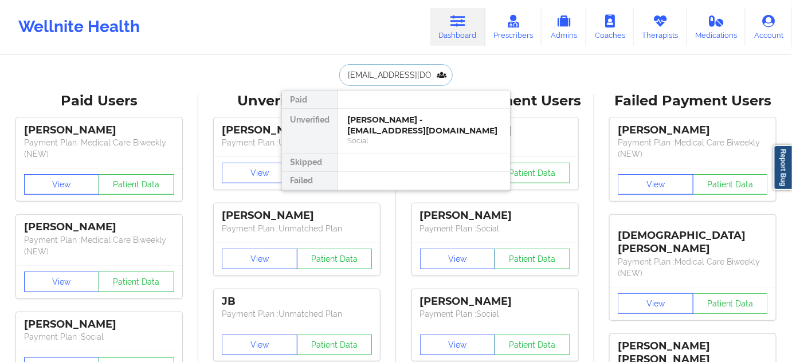
click at [373, 125] on div "[PERSON_NAME] - [EMAIL_ADDRESS][DOMAIN_NAME]" at bounding box center [424, 125] width 154 height 21
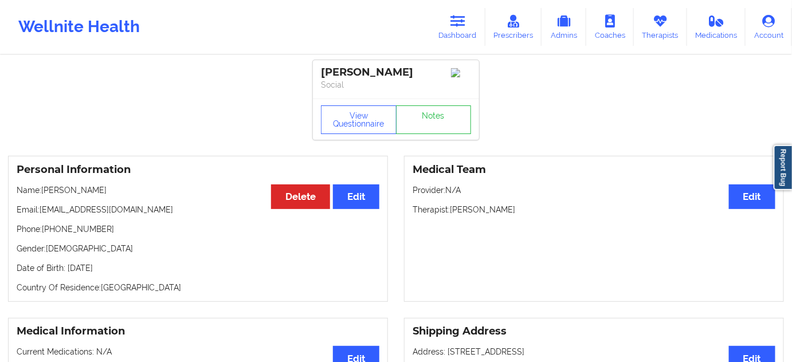
drag, startPoint x: 421, startPoint y: 78, endPoint x: 311, endPoint y: 62, distance: 110.5
click at [315, 62] on div "[PERSON_NAME] Social" at bounding box center [396, 79] width 166 height 38
drag, startPoint x: 453, startPoint y: 213, endPoint x: 516, endPoint y: 205, distance: 64.2
click at [515, 205] on div "Medical Team Edit Provider: N/A Therapist: [PERSON_NAME]" at bounding box center [594, 229] width 380 height 146
click at [433, 128] on link "Notes" at bounding box center [434, 119] width 76 height 29
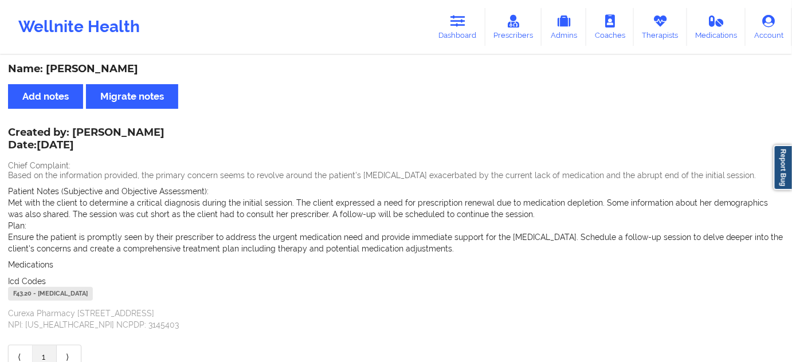
click at [26, 294] on div "F43.20 - [MEDICAL_DATA]" at bounding box center [50, 294] width 85 height 14
click at [465, 31] on link "Dashboard" at bounding box center [457, 27] width 55 height 38
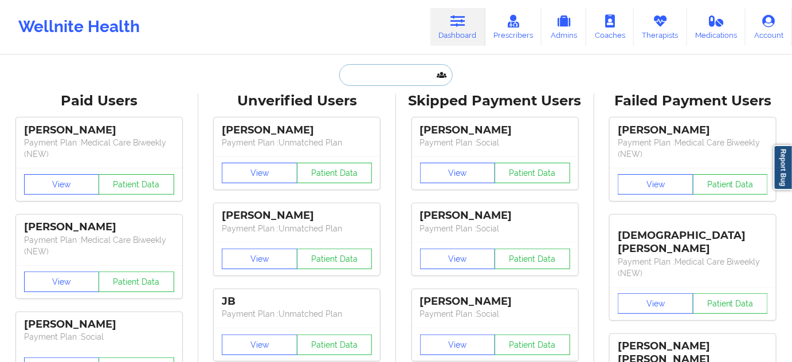
click at [366, 70] on input "text" at bounding box center [395, 75] width 113 height 22
type input "d"
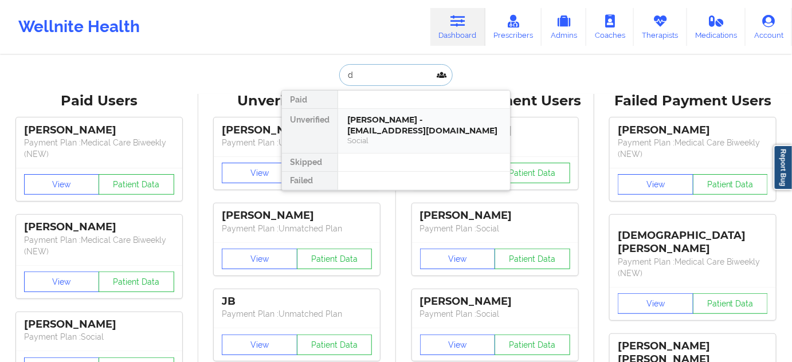
click at [375, 111] on div "[PERSON_NAME] - [EMAIL_ADDRESS][DOMAIN_NAME] Social" at bounding box center [424, 131] width 172 height 44
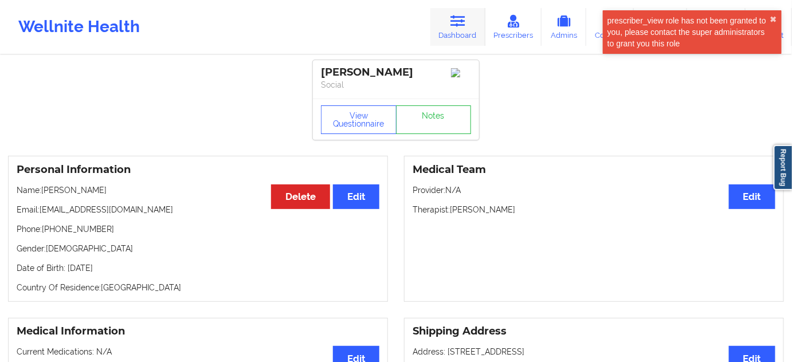
click at [447, 29] on link "Dashboard" at bounding box center [457, 27] width 55 height 38
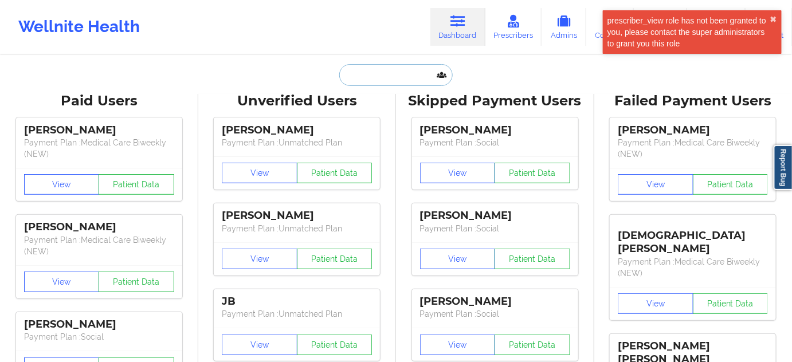
click at [390, 79] on input "text" at bounding box center [395, 75] width 113 height 22
paste input "[PERSON_NAME]"
type input "[PERSON_NAME]"
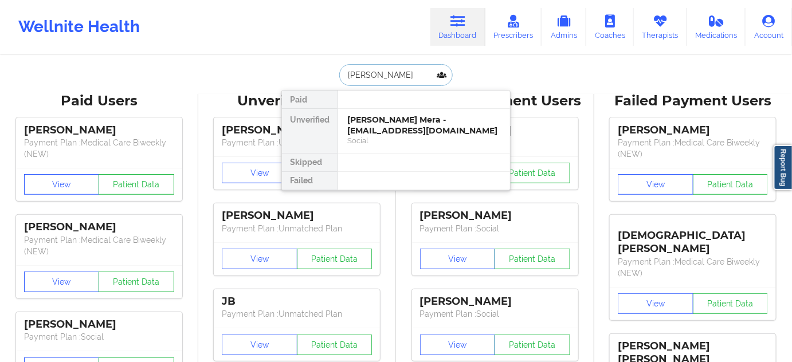
click at [380, 125] on div "[PERSON_NAME] Mera - [EMAIL_ADDRESS][DOMAIN_NAME]" at bounding box center [424, 125] width 154 height 21
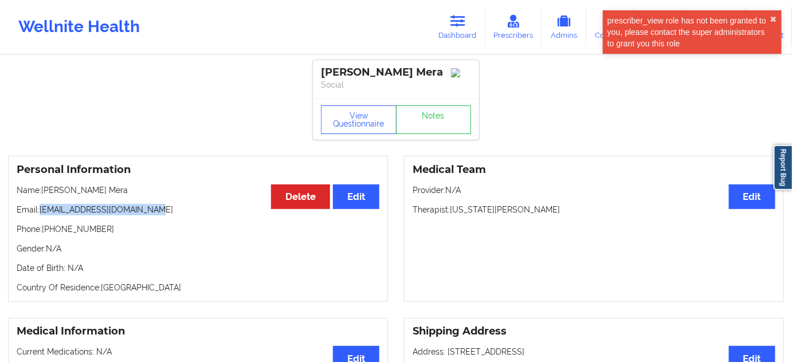
drag, startPoint x: 42, startPoint y: 209, endPoint x: 205, endPoint y: 202, distance: 162.9
click at [179, 213] on p "Email: [EMAIL_ADDRESS][DOMAIN_NAME]" at bounding box center [198, 209] width 363 height 11
click at [475, 29] on link "Dashboard" at bounding box center [457, 27] width 55 height 38
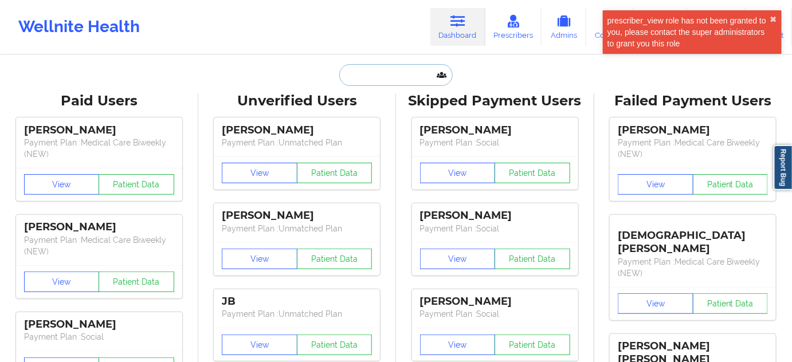
click at [373, 73] on input "text" at bounding box center [395, 75] width 113 height 22
paste input "[EMAIL_ADDRESS][DOMAIN_NAME]"
type input "[EMAIL_ADDRESS][DOMAIN_NAME]"
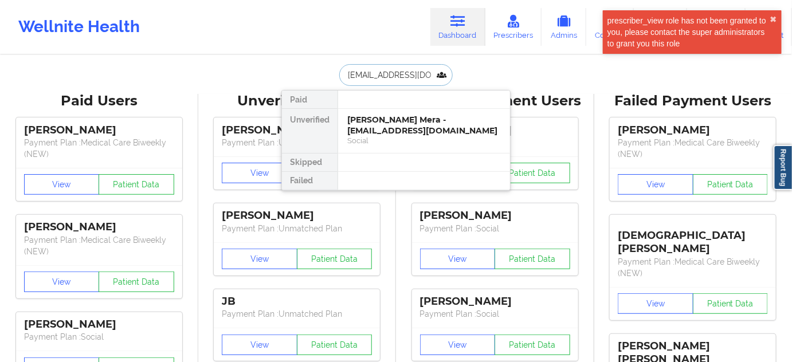
scroll to position [0, 15]
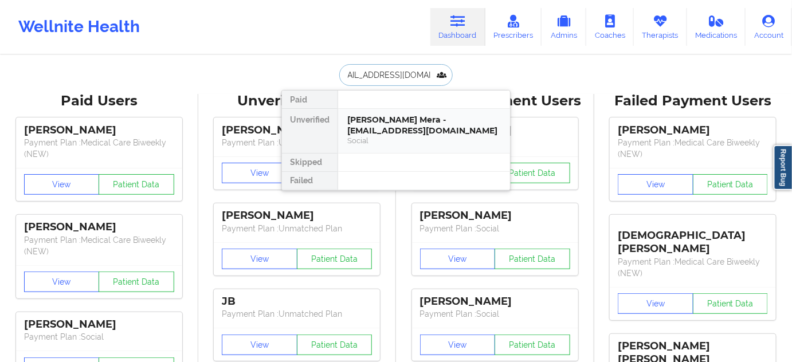
click at [382, 123] on div "[PERSON_NAME] Mera - [EMAIL_ADDRESS][DOMAIN_NAME]" at bounding box center [424, 125] width 154 height 21
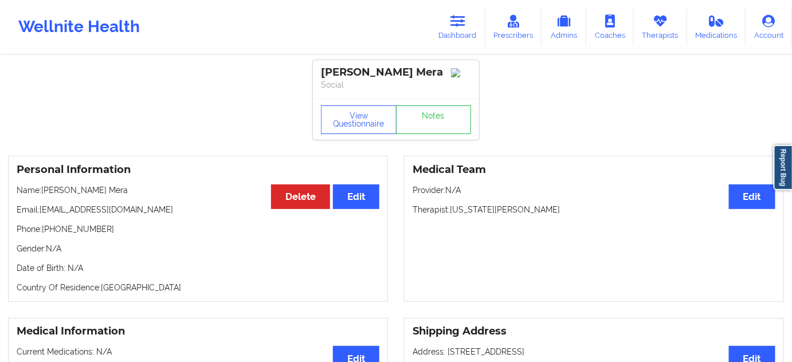
drag, startPoint x: 439, startPoint y: 74, endPoint x: 316, endPoint y: 64, distance: 123.6
click at [316, 64] on div "[PERSON_NAME] Mera Social" at bounding box center [396, 79] width 166 height 38
click at [436, 128] on link "Notes" at bounding box center [434, 119] width 76 height 29
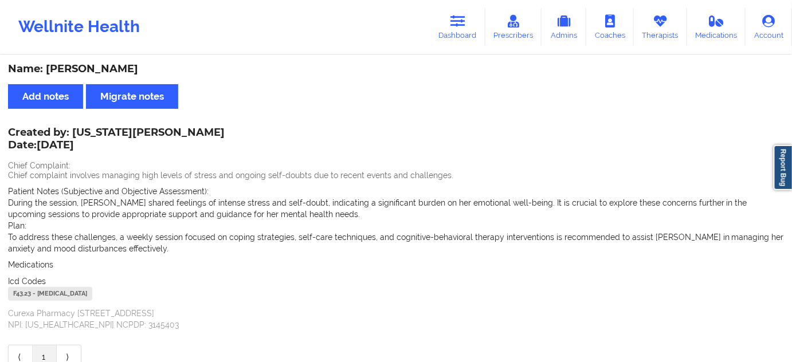
click at [23, 294] on div "F43.23 - [MEDICAL_DATA]" at bounding box center [50, 294] width 84 height 14
click at [464, 19] on icon at bounding box center [457, 21] width 15 height 13
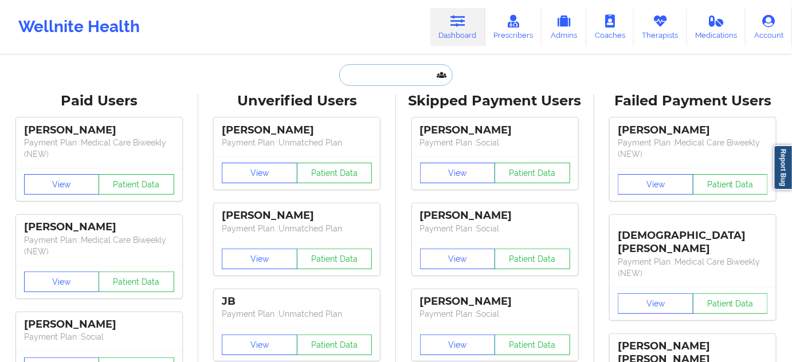
click at [385, 81] on input "text" at bounding box center [395, 75] width 113 height 22
paste input "[PERSON_NAME]"
type input "[PERSON_NAME]"
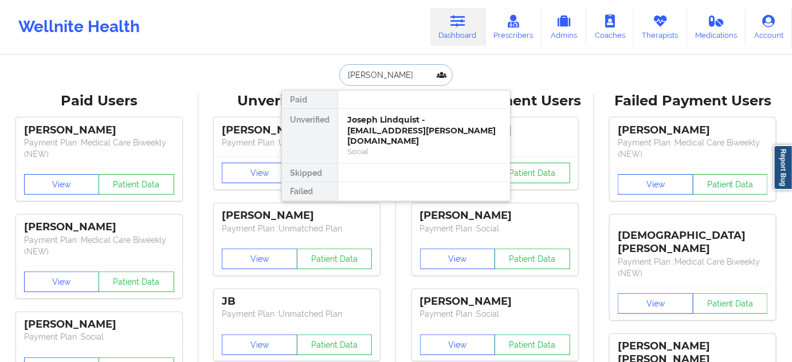
click at [383, 131] on div "Joseph Lindquist - [EMAIL_ADDRESS][PERSON_NAME][DOMAIN_NAME]" at bounding box center [424, 131] width 154 height 32
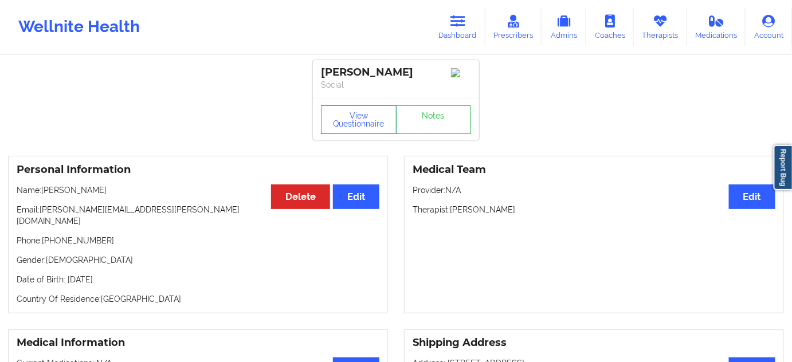
click at [387, 69] on div "[PERSON_NAME]" at bounding box center [396, 72] width 150 height 13
click at [426, 77] on div "[PERSON_NAME]" at bounding box center [396, 72] width 150 height 13
drag, startPoint x: 420, startPoint y: 74, endPoint x: 304, endPoint y: 62, distance: 116.3
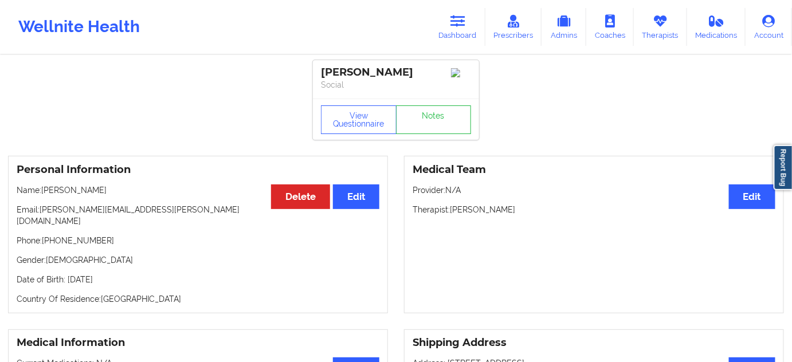
click at [385, 88] on p "Social" at bounding box center [396, 84] width 150 height 11
click at [384, 77] on div "[PERSON_NAME]" at bounding box center [396, 72] width 150 height 13
click at [336, 62] on div "[PERSON_NAME] Social" at bounding box center [396, 79] width 166 height 38
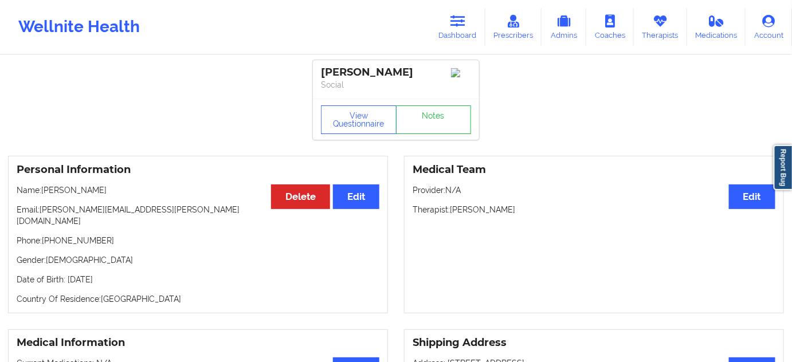
click at [389, 65] on div "[PERSON_NAME] Social" at bounding box center [396, 79] width 166 height 38
click at [372, 111] on button "View Questionnaire" at bounding box center [359, 119] width 76 height 29
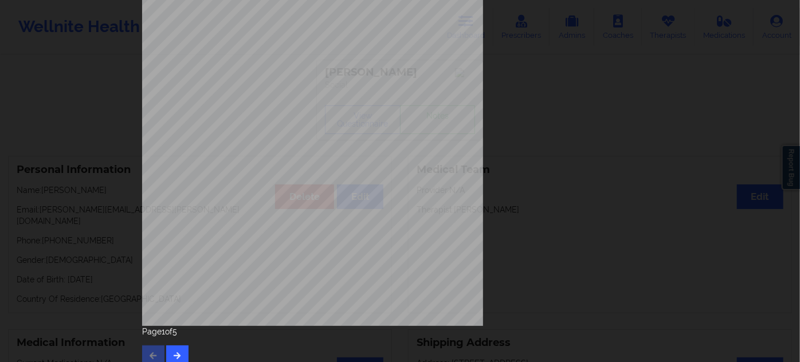
scroll to position [184, 0]
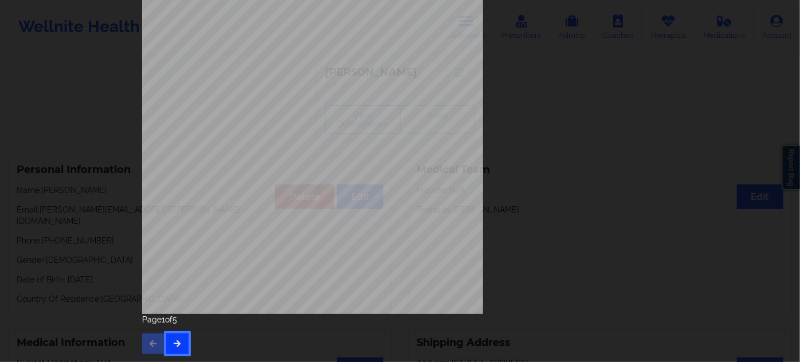
click at [179, 344] on button "button" at bounding box center [177, 343] width 22 height 21
click at [179, 347] on button "button" at bounding box center [177, 343] width 22 height 21
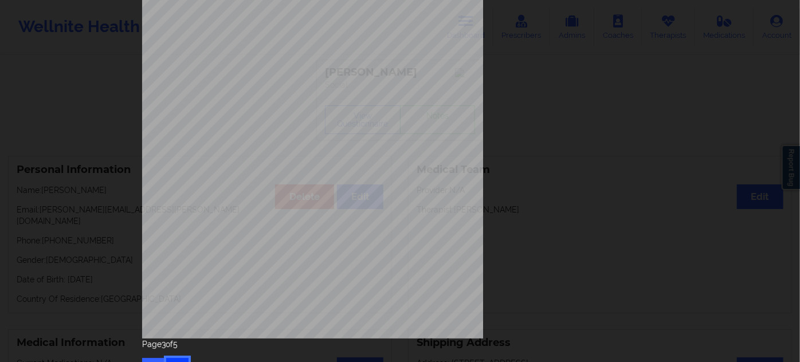
scroll to position [174, 0]
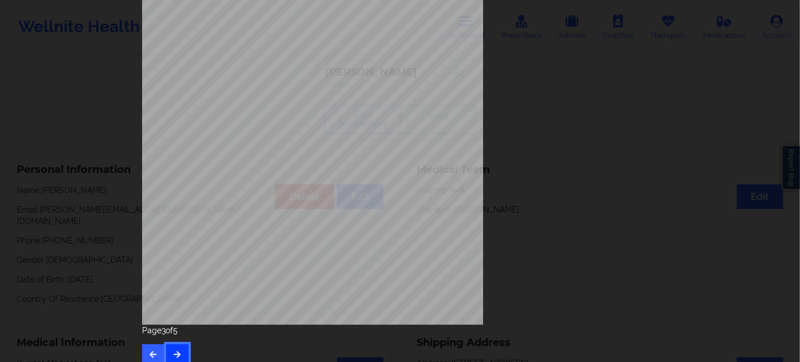
click at [179, 348] on button "button" at bounding box center [177, 354] width 22 height 21
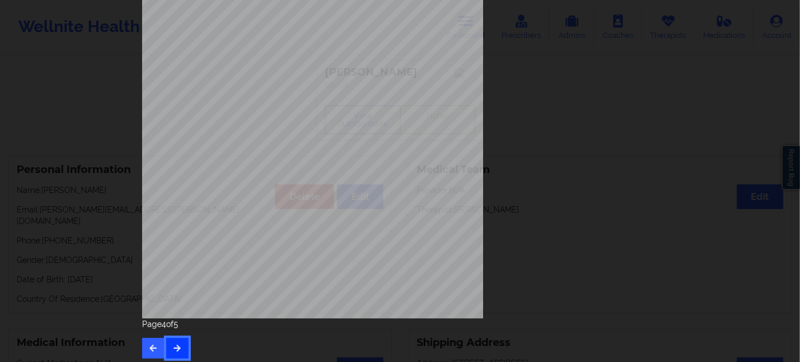
scroll to position [184, 0]
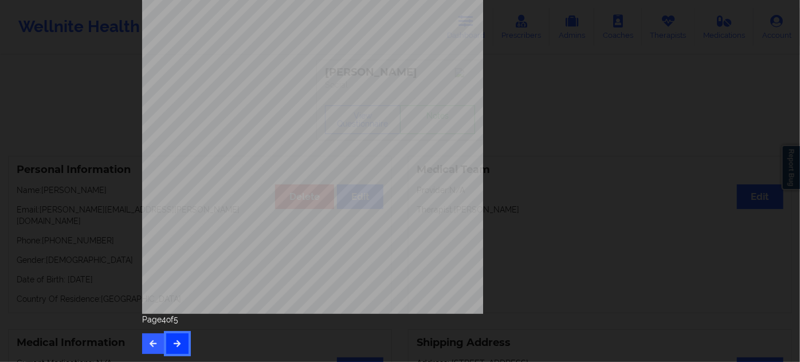
click at [183, 343] on button "button" at bounding box center [177, 343] width 22 height 21
click at [148, 342] on icon "button" at bounding box center [153, 343] width 10 height 7
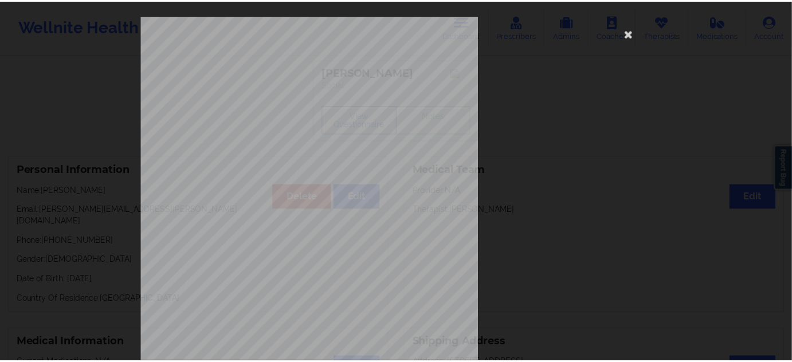
scroll to position [0, 0]
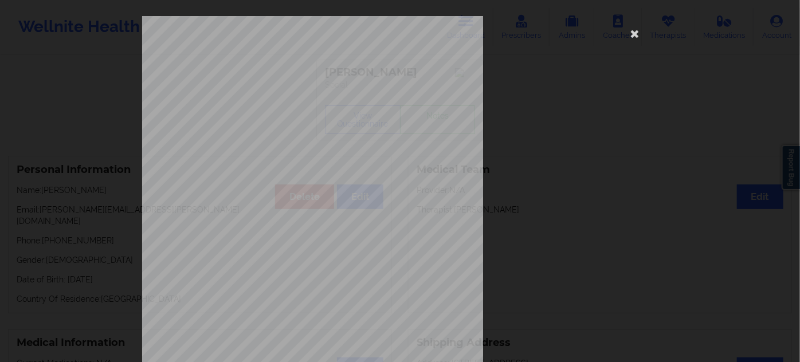
drag, startPoint x: 631, startPoint y: 31, endPoint x: 533, endPoint y: 61, distance: 101.9
click at [631, 31] on icon at bounding box center [635, 33] width 18 height 18
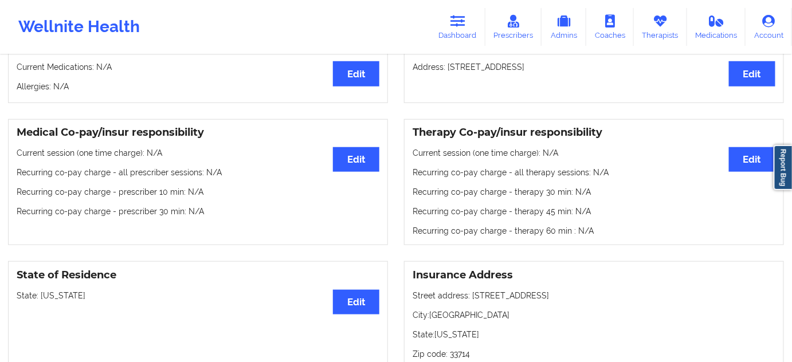
scroll to position [312, 0]
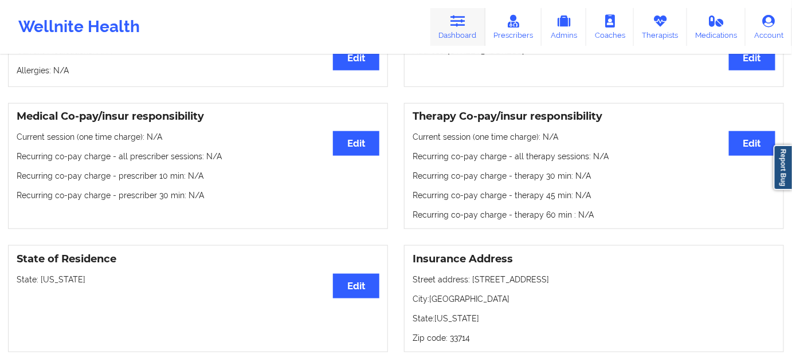
click at [477, 21] on link "Dashboard" at bounding box center [457, 27] width 55 height 38
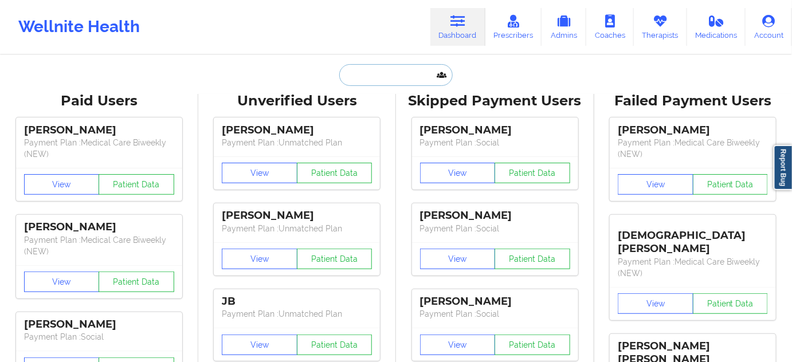
click at [379, 79] on input "text" at bounding box center [395, 75] width 113 height 22
paste input "[EMAIL_ADDRESS][DOMAIN_NAME]"
type input "[EMAIL_ADDRESS][DOMAIN_NAME]"
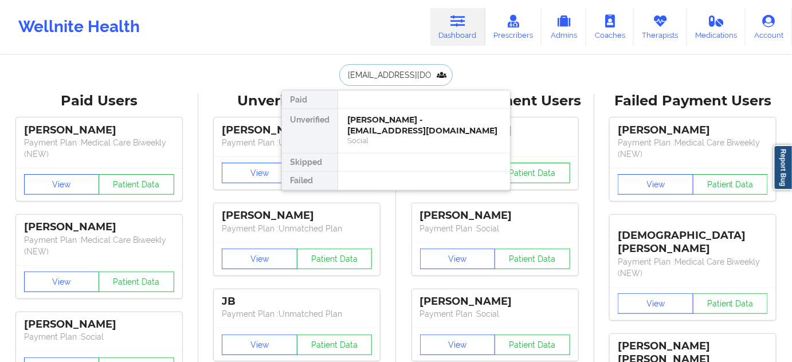
click at [379, 116] on div "[PERSON_NAME] - [EMAIL_ADDRESS][DOMAIN_NAME]" at bounding box center [424, 125] width 154 height 21
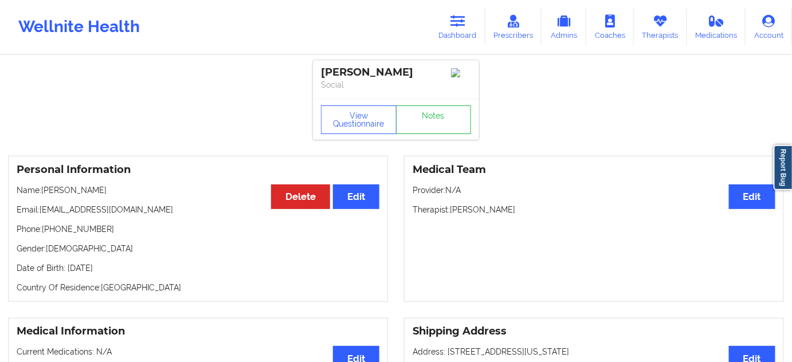
drag, startPoint x: 408, startPoint y: 74, endPoint x: 312, endPoint y: 73, distance: 95.7
click at [365, 120] on button "View Questionnaire" at bounding box center [359, 119] width 76 height 29
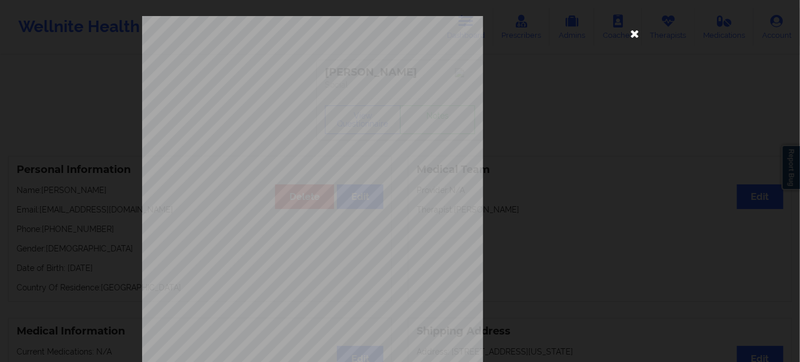
click at [629, 38] on icon at bounding box center [635, 33] width 18 height 18
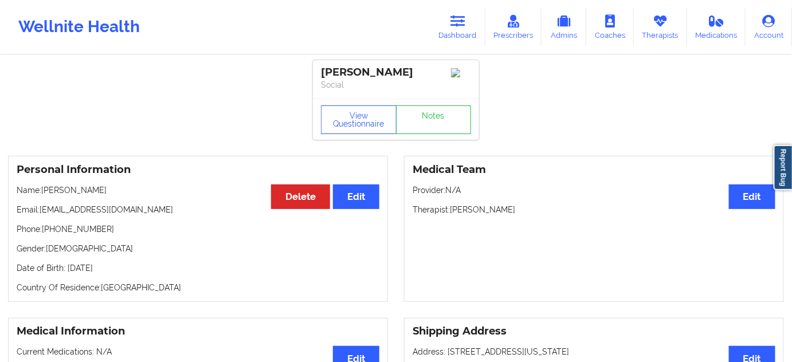
drag, startPoint x: 452, startPoint y: 209, endPoint x: 525, endPoint y: 212, distance: 73.4
click at [525, 210] on p "Therapist: [PERSON_NAME]" at bounding box center [594, 209] width 363 height 11
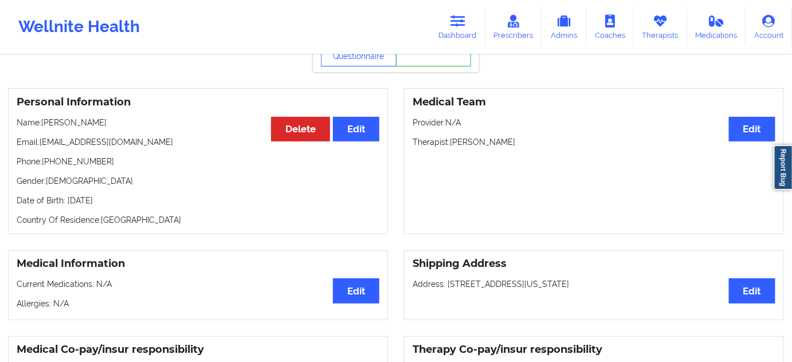
scroll to position [34, 0]
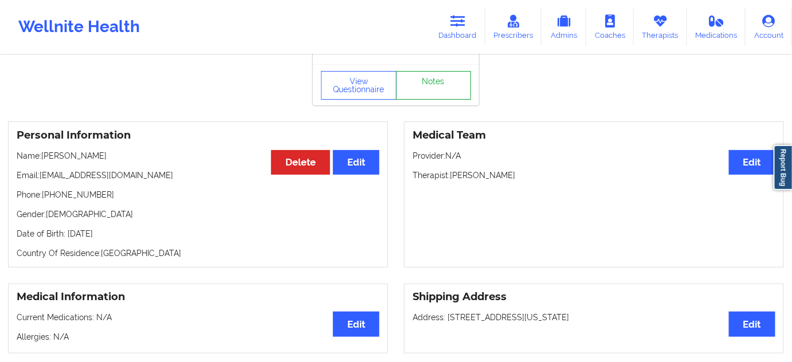
click at [449, 94] on link "Notes" at bounding box center [434, 85] width 76 height 29
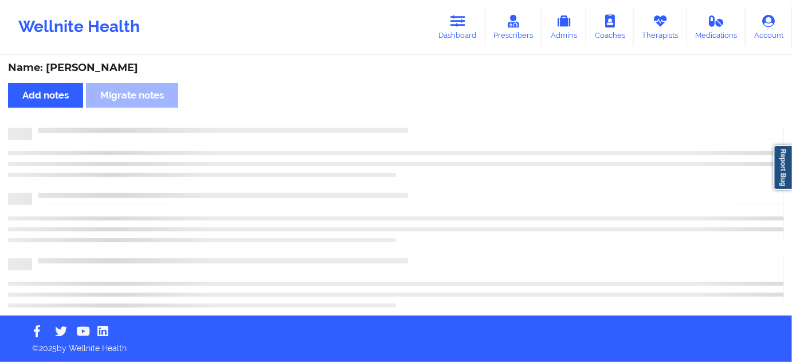
scroll to position [34, 0]
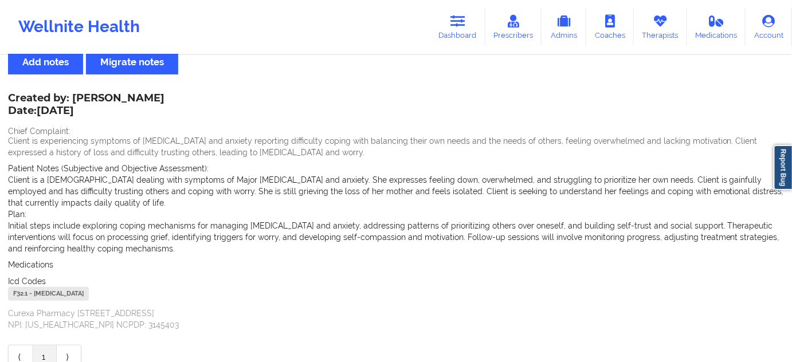
click at [18, 295] on div "F32.1 - [MEDICAL_DATA]" at bounding box center [48, 294] width 81 height 14
click at [462, 18] on icon at bounding box center [457, 21] width 15 height 13
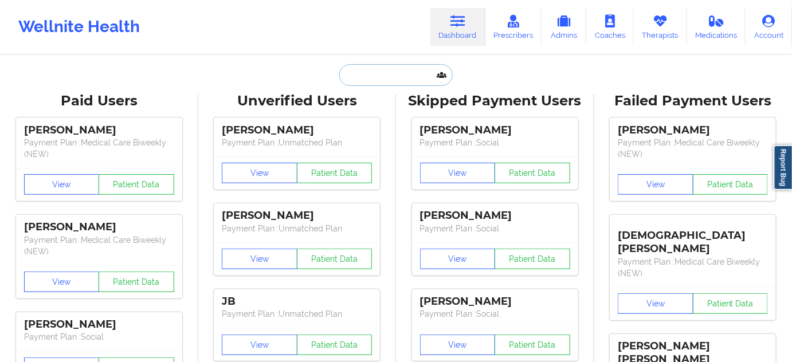
click at [400, 73] on input "text" at bounding box center [395, 75] width 113 height 22
paste input "[EMAIL_ADDRESS][DOMAIN_NAME]"
type input "[EMAIL_ADDRESS][DOMAIN_NAME]"
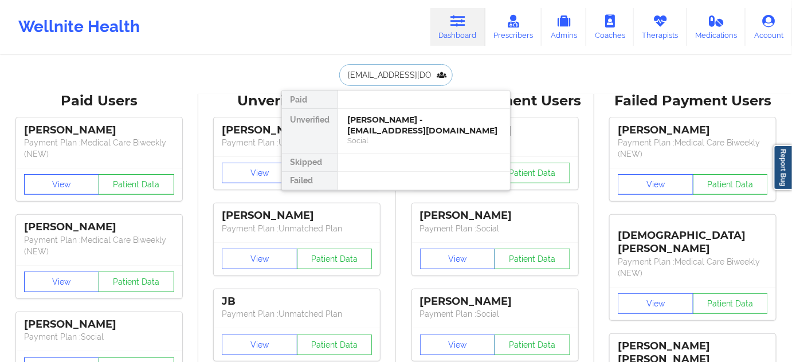
scroll to position [0, 5]
click at [377, 119] on div "[PERSON_NAME] - [EMAIL_ADDRESS][DOMAIN_NAME]" at bounding box center [424, 125] width 154 height 21
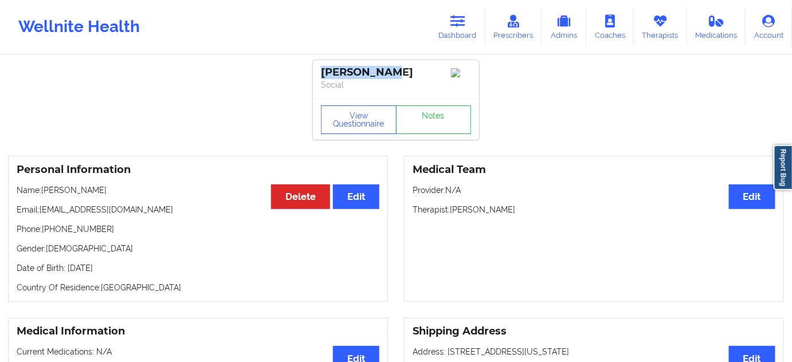
drag, startPoint x: 396, startPoint y: 77, endPoint x: 319, endPoint y: 79, distance: 77.4
click at [319, 79] on div "[PERSON_NAME] Social" at bounding box center [396, 79] width 166 height 38
drag, startPoint x: 451, startPoint y: 215, endPoint x: 518, endPoint y: 218, distance: 67.1
click at [516, 215] on p "Therapist: [PERSON_NAME]" at bounding box center [594, 209] width 363 height 11
click at [417, 139] on div "View Questionnaire Notes" at bounding box center [396, 119] width 166 height 41
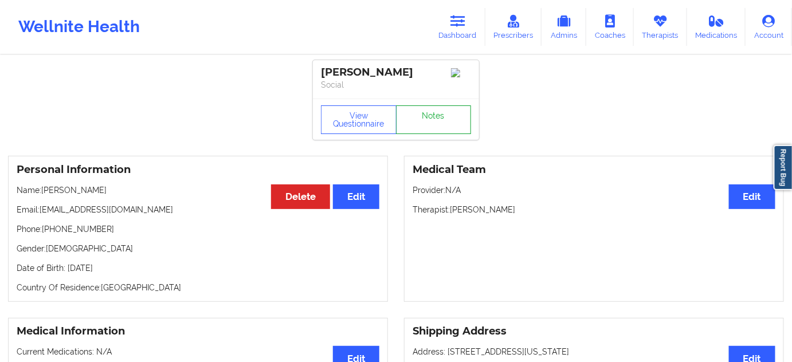
click at [419, 131] on link "Notes" at bounding box center [434, 119] width 76 height 29
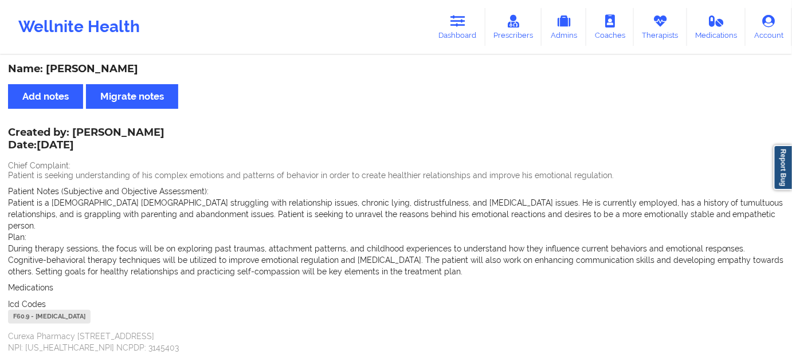
click at [19, 310] on div "F60.9 - [MEDICAL_DATA]" at bounding box center [49, 317] width 83 height 14
click at [465, 32] on link "Dashboard" at bounding box center [457, 27] width 55 height 38
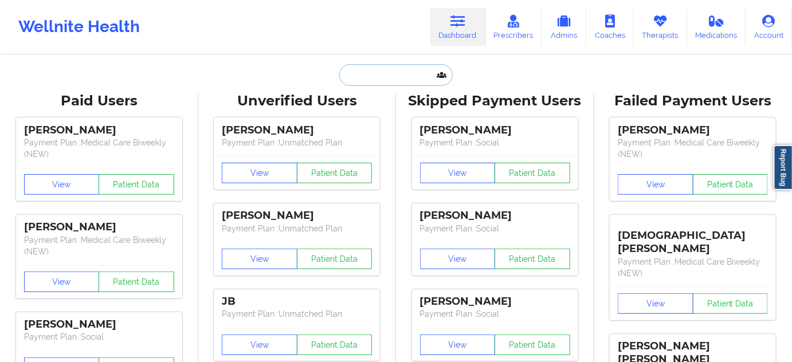
click at [384, 79] on input "text" at bounding box center [395, 75] width 113 height 22
paste input "[EMAIL_ADDRESS][DOMAIN_NAME]"
type input "[EMAIL_ADDRESS][DOMAIN_NAME]"
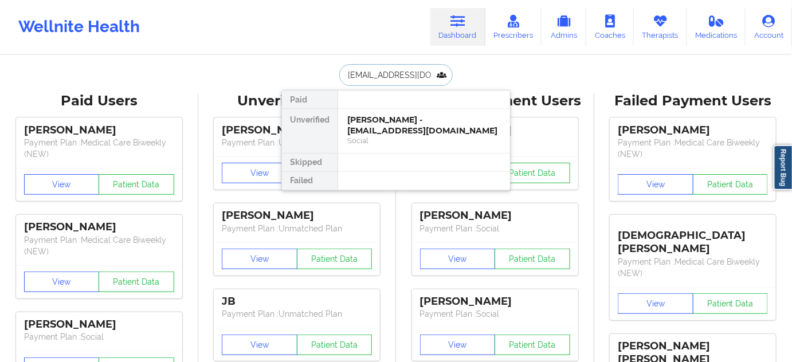
scroll to position [0, 17]
click at [379, 132] on div "[PERSON_NAME] - [EMAIL_ADDRESS][DOMAIN_NAME]" at bounding box center [424, 125] width 154 height 21
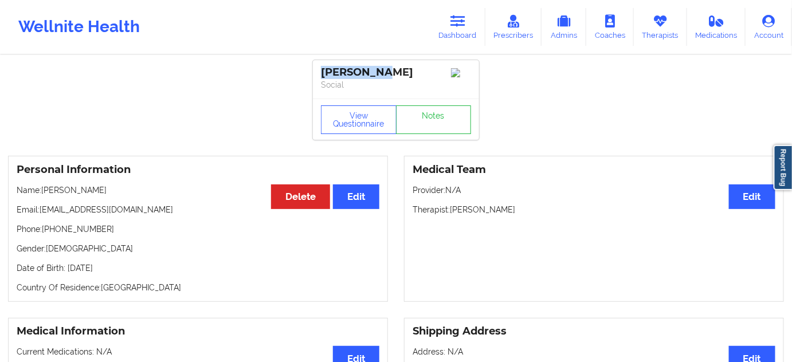
drag, startPoint x: 390, startPoint y: 73, endPoint x: 317, endPoint y: 76, distance: 72.8
click at [317, 76] on div "[PERSON_NAME] Social" at bounding box center [396, 79] width 166 height 38
click at [481, 212] on p "Therapist: [PERSON_NAME]" at bounding box center [594, 209] width 363 height 11
click at [421, 112] on link "Notes" at bounding box center [434, 119] width 76 height 29
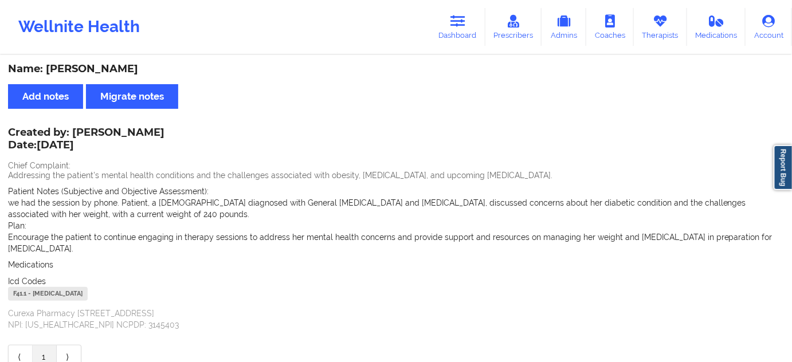
click at [18, 294] on div "F41.1 - [MEDICAL_DATA]" at bounding box center [48, 294] width 80 height 14
click at [464, 27] on icon at bounding box center [457, 21] width 15 height 13
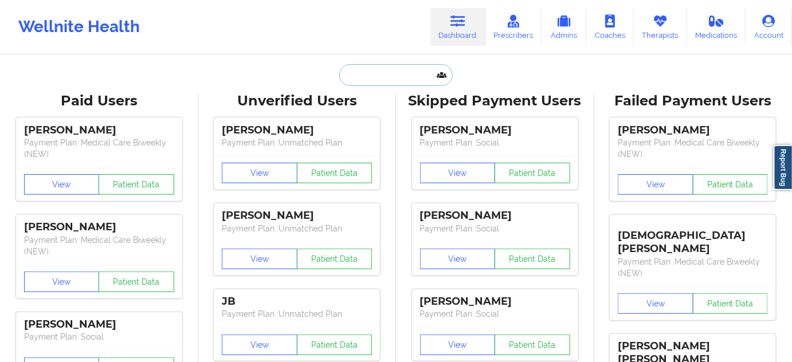
click at [394, 74] on input "text" at bounding box center [395, 75] width 113 height 22
paste input "[EMAIL_ADDRESS][DOMAIN_NAME]"
type input "[EMAIL_ADDRESS][DOMAIN_NAME]"
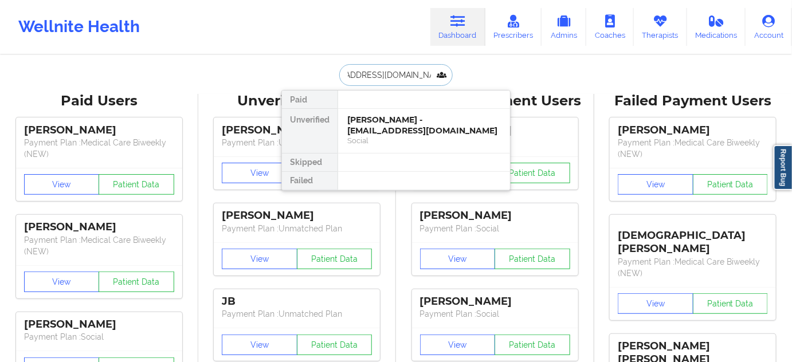
click at [382, 129] on div "[PERSON_NAME] - [EMAIL_ADDRESS][DOMAIN_NAME]" at bounding box center [424, 125] width 154 height 21
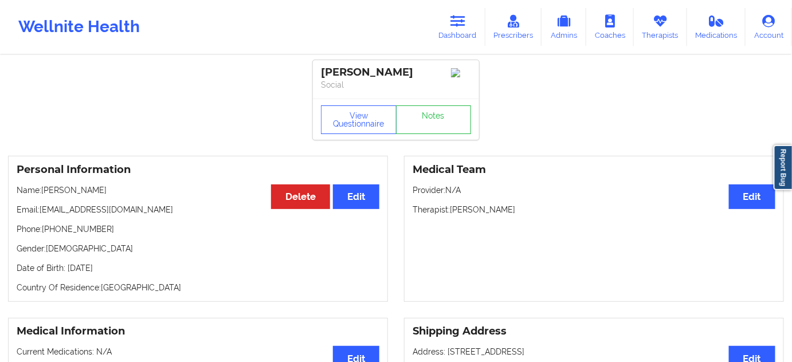
drag, startPoint x: 423, startPoint y: 72, endPoint x: 317, endPoint y: 66, distance: 105.6
click at [317, 66] on div "[PERSON_NAME] Social" at bounding box center [396, 79] width 166 height 38
click at [430, 121] on link "Notes" at bounding box center [434, 119] width 76 height 29
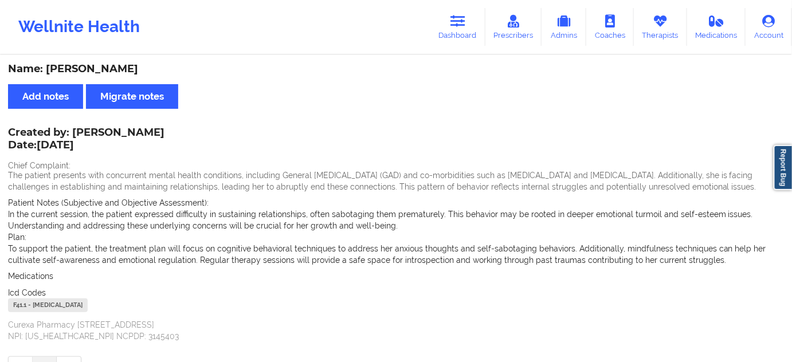
click at [21, 308] on div "F41.1 - [MEDICAL_DATA]" at bounding box center [48, 306] width 80 height 14
click at [470, 23] on link "Dashboard" at bounding box center [457, 27] width 55 height 38
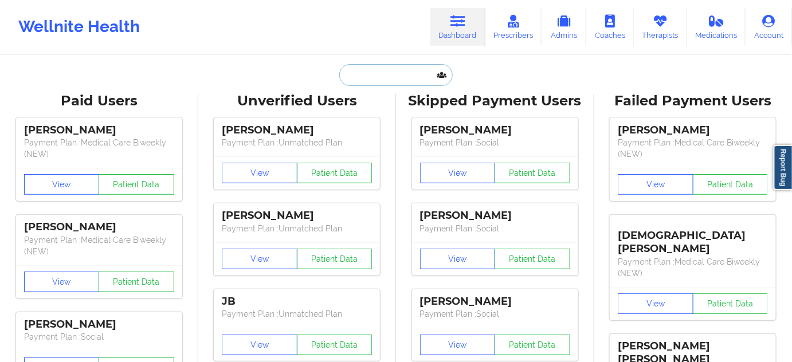
click at [395, 69] on input "text" at bounding box center [395, 75] width 113 height 22
paste input "[PERSON_NAME][EMAIL_ADDRESS][DOMAIN_NAME]"
type input "[PERSON_NAME][EMAIL_ADDRESS][DOMAIN_NAME]"
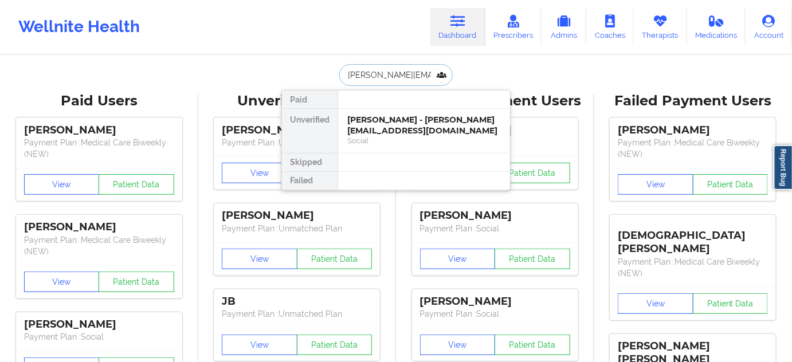
click at [394, 126] on div "[PERSON_NAME] - [PERSON_NAME][EMAIL_ADDRESS][DOMAIN_NAME]" at bounding box center [424, 125] width 154 height 21
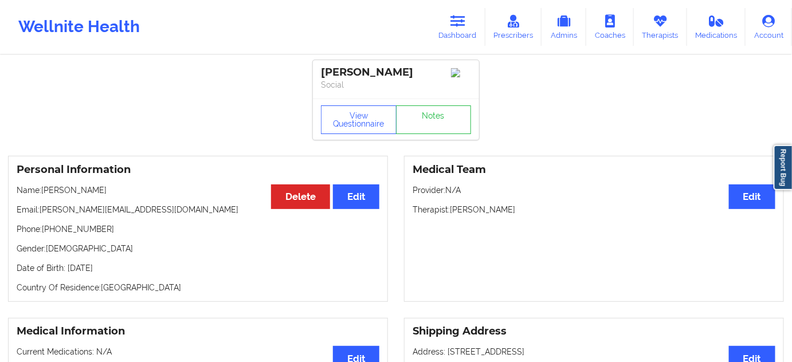
drag, startPoint x: 466, startPoint y: 212, endPoint x: 523, endPoint y: 212, distance: 56.7
click at [521, 211] on p "Therapist: [PERSON_NAME]" at bounding box center [594, 209] width 363 height 11
click at [433, 124] on link "Notes" at bounding box center [434, 119] width 76 height 29
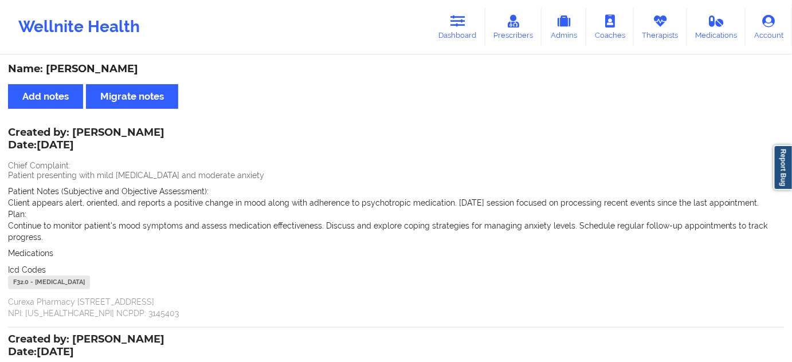
click at [24, 282] on div "F32.0 - [MEDICAL_DATA]" at bounding box center [49, 283] width 82 height 14
click at [462, 27] on icon at bounding box center [457, 21] width 15 height 13
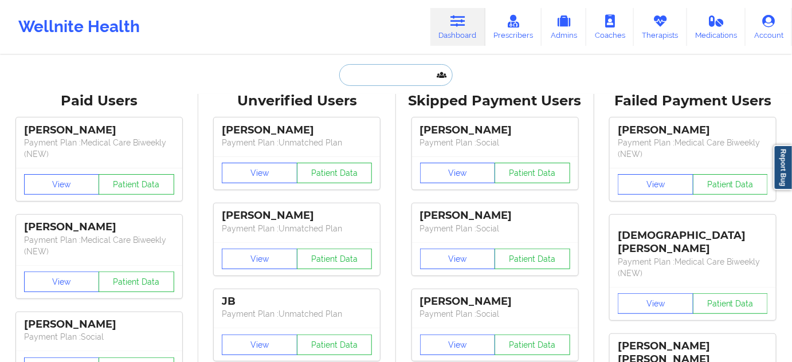
click at [391, 74] on input "text" at bounding box center [395, 75] width 113 height 22
paste input "[EMAIL_ADDRESS][DOMAIN_NAME]"
type input "[EMAIL_ADDRESS][DOMAIN_NAME]"
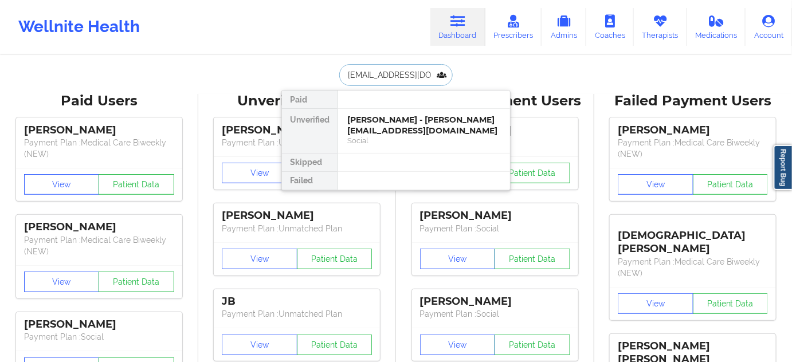
scroll to position [0, 5]
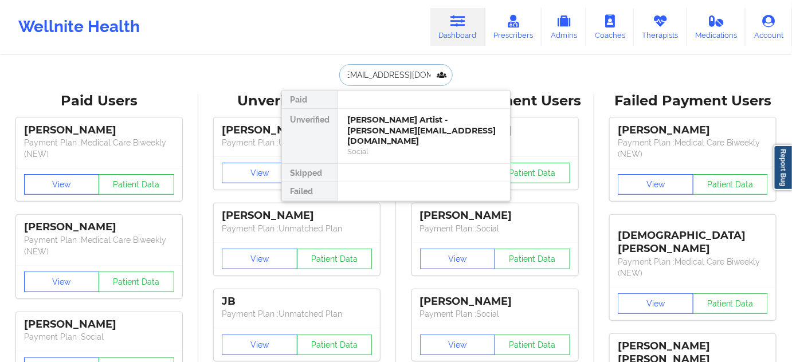
click at [372, 127] on div "[PERSON_NAME] Artist - [PERSON_NAME][EMAIL_ADDRESS][DOMAIN_NAME]" at bounding box center [424, 131] width 154 height 32
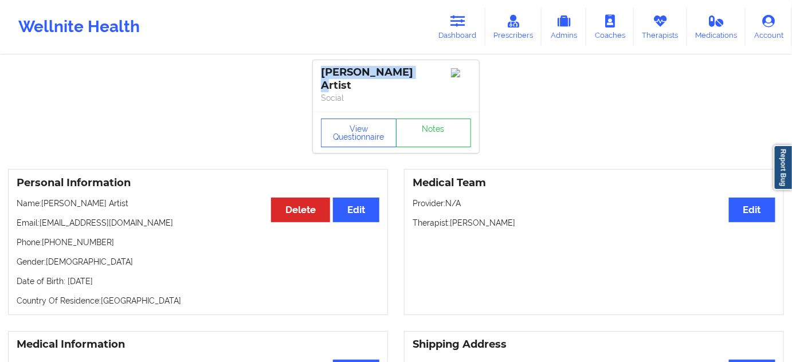
drag, startPoint x: 404, startPoint y: 74, endPoint x: 321, endPoint y: 70, distance: 83.2
click at [321, 70] on div "[PERSON_NAME] Artist" at bounding box center [396, 79] width 150 height 26
click at [450, 217] on p "Therapist: [PERSON_NAME]" at bounding box center [594, 222] width 363 height 11
click at [460, 227] on div "Medical Team Edit Provider: N/A Therapist: [PERSON_NAME]" at bounding box center [594, 242] width 380 height 146
drag, startPoint x: 453, startPoint y: 214, endPoint x: 531, endPoint y: 222, distance: 78.9
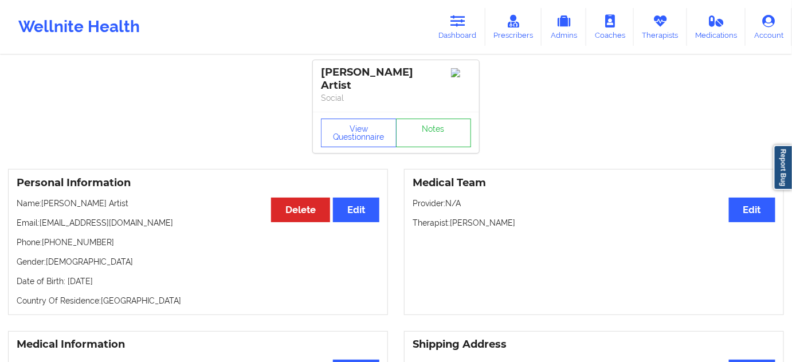
click at [531, 222] on div "Medical Team Edit Provider: N/A Therapist: [PERSON_NAME]" at bounding box center [594, 242] width 380 height 146
click at [378, 131] on button "View Questionnaire" at bounding box center [359, 133] width 76 height 29
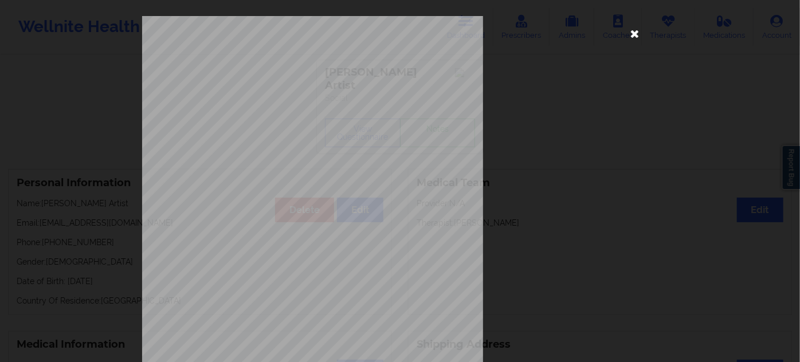
click at [635, 31] on icon at bounding box center [635, 33] width 18 height 18
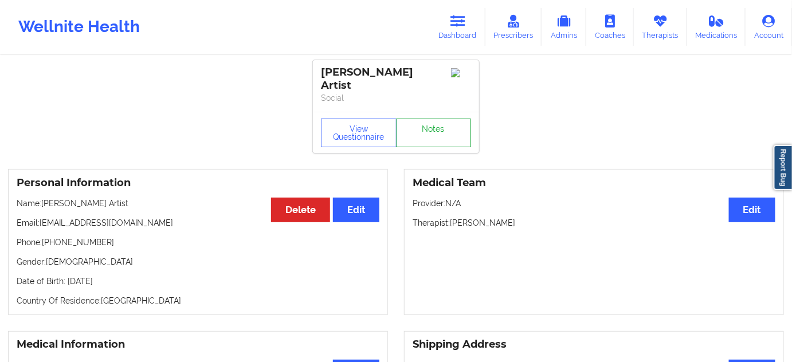
click at [426, 122] on link "Notes" at bounding box center [434, 133] width 76 height 29
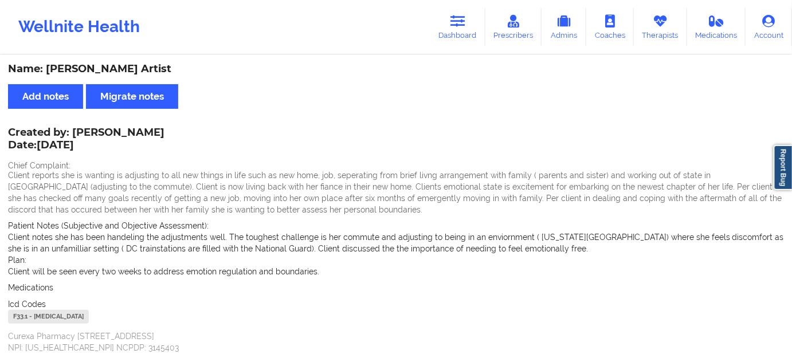
click at [18, 318] on div "F33.1 - [MEDICAL_DATA]" at bounding box center [48, 317] width 81 height 14
click at [446, 22] on link "Dashboard" at bounding box center [457, 27] width 55 height 38
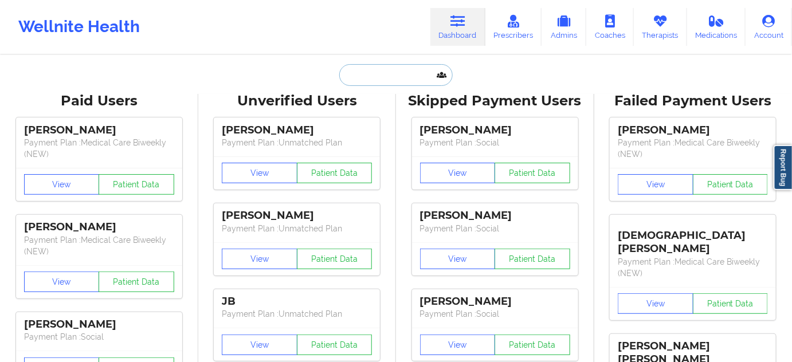
click at [392, 77] on input "text" at bounding box center [395, 75] width 113 height 22
paste input "[EMAIL_ADDRESS][DOMAIN_NAME]"
type input "[EMAIL_ADDRESS][DOMAIN_NAME]"
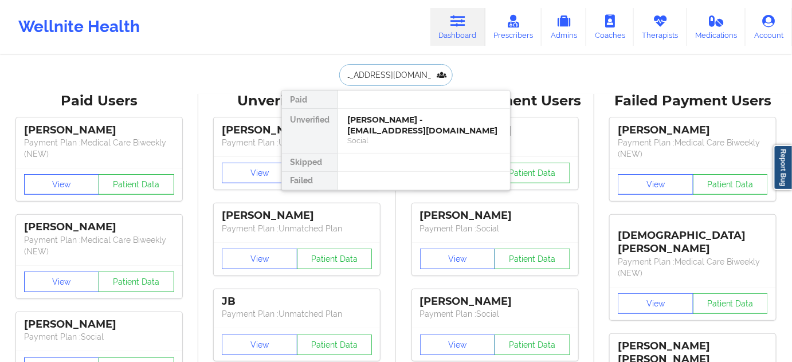
click at [372, 133] on div "[PERSON_NAME] - [EMAIL_ADDRESS][DOMAIN_NAME]" at bounding box center [424, 125] width 154 height 21
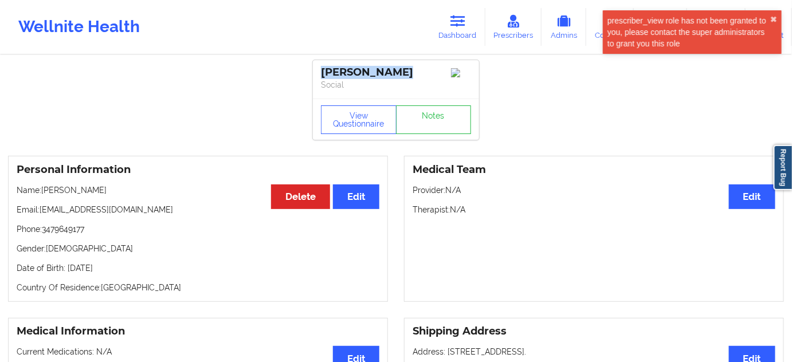
drag, startPoint x: 405, startPoint y: 73, endPoint x: 304, endPoint y: 77, distance: 100.9
click at [463, 33] on link "Dashboard" at bounding box center [457, 27] width 55 height 38
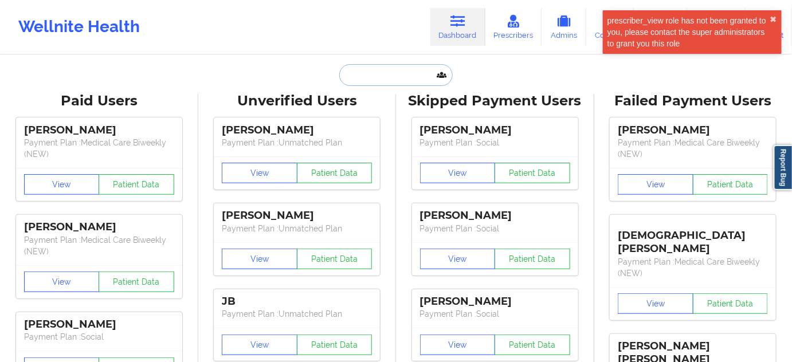
click at [400, 78] on input "text" at bounding box center [395, 75] width 113 height 22
paste input "[EMAIL_ADDRESS][DOMAIN_NAME]"
type input "[EMAIL_ADDRESS][DOMAIN_NAME]"
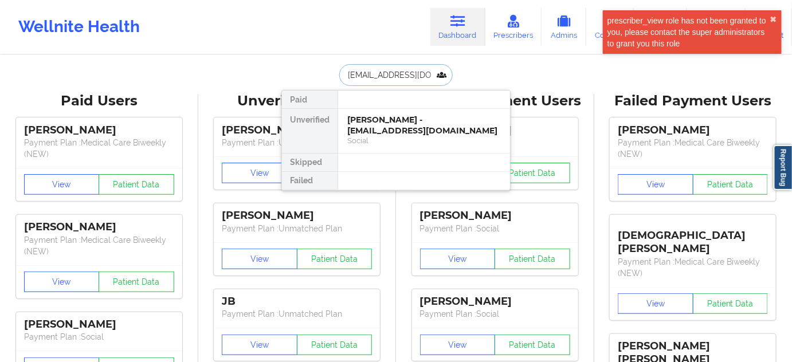
click at [397, 118] on div "[PERSON_NAME] - [EMAIL_ADDRESS][DOMAIN_NAME]" at bounding box center [424, 125] width 154 height 21
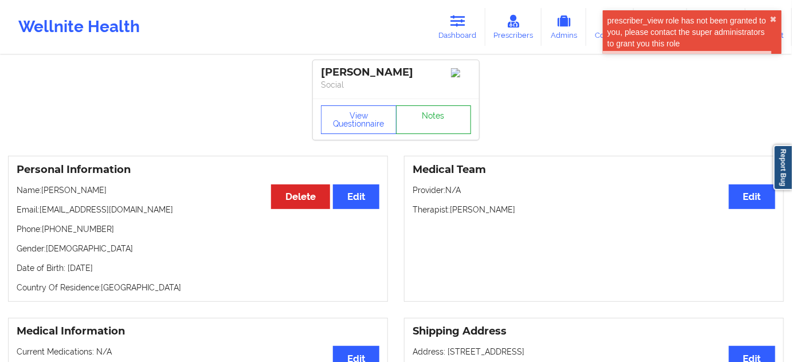
click at [430, 132] on link "Notes" at bounding box center [434, 119] width 76 height 29
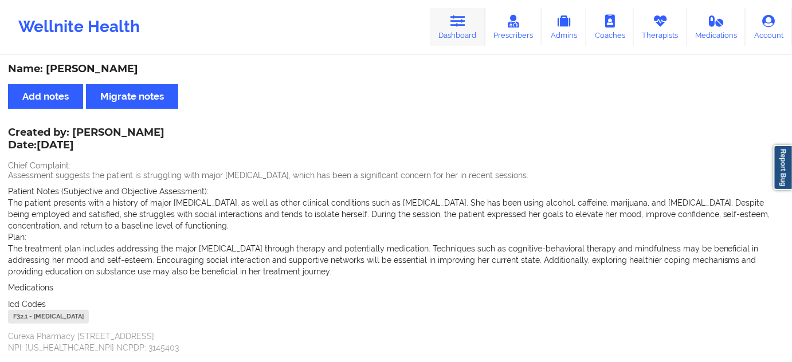
click at [447, 27] on link "Dashboard" at bounding box center [457, 27] width 55 height 38
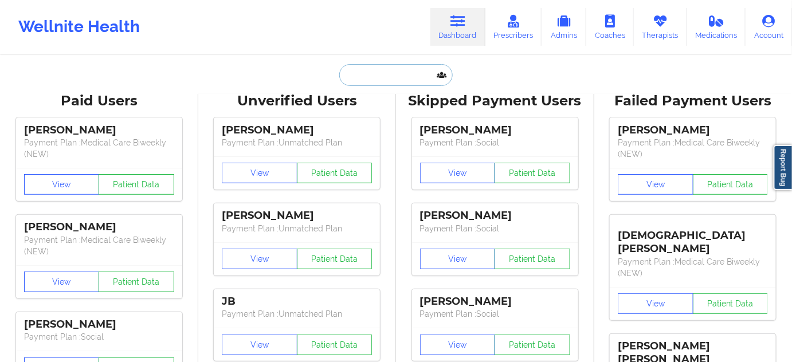
click at [414, 71] on input "text" at bounding box center [395, 75] width 113 height 22
type input "d"
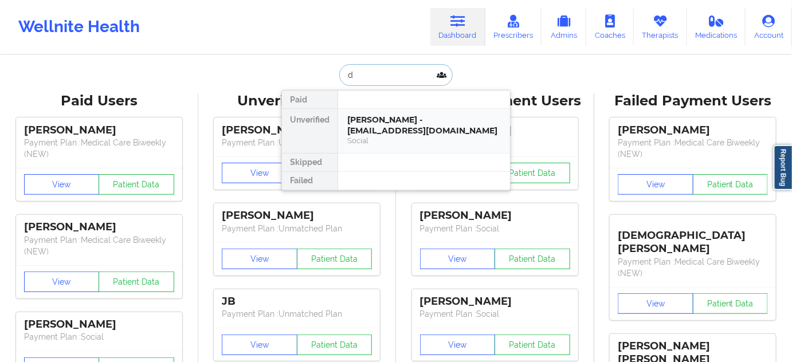
click at [387, 119] on div "[PERSON_NAME] - [EMAIL_ADDRESS][DOMAIN_NAME]" at bounding box center [424, 125] width 154 height 21
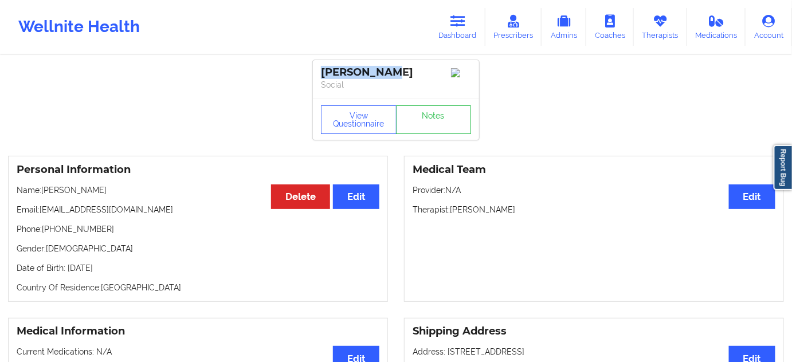
drag, startPoint x: 368, startPoint y: 80, endPoint x: 320, endPoint y: 77, distance: 47.6
click at [320, 77] on div "[PERSON_NAME] Social" at bounding box center [396, 79] width 166 height 38
click at [484, 214] on p "Therapist: [PERSON_NAME]" at bounding box center [594, 209] width 363 height 11
click at [421, 123] on link "Notes" at bounding box center [434, 119] width 76 height 29
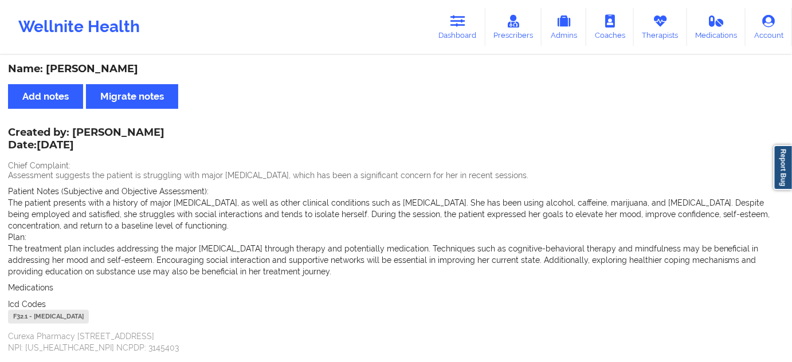
click at [17, 317] on div "F32.1 - [MEDICAL_DATA]" at bounding box center [48, 317] width 81 height 14
click at [461, 31] on link "Dashboard" at bounding box center [457, 27] width 55 height 38
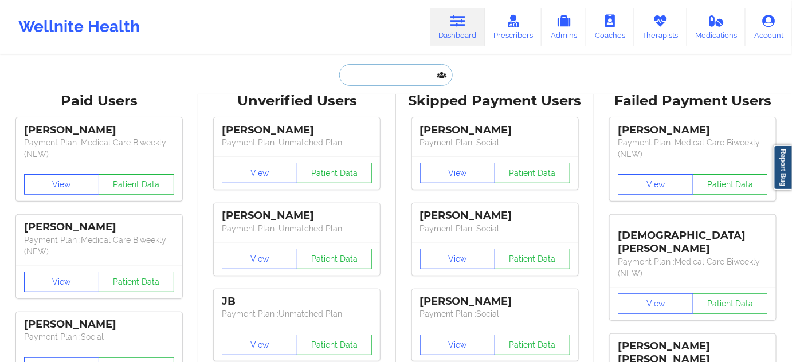
click at [401, 73] on input "text" at bounding box center [395, 75] width 113 height 22
paste input "[EMAIL_ADDRESS][DOMAIN_NAME]"
type input "[EMAIL_ADDRESS][DOMAIN_NAME]"
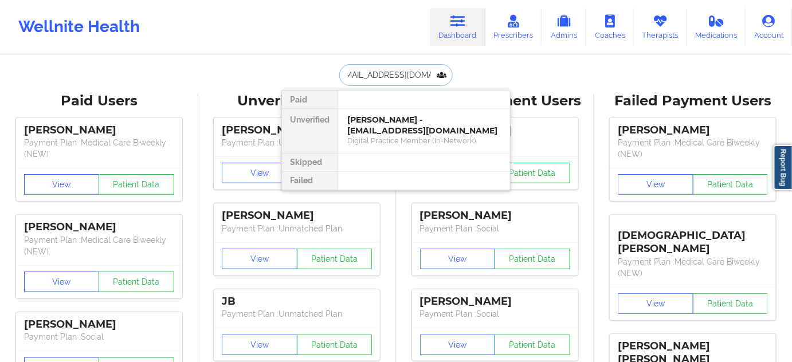
click at [379, 123] on div "[PERSON_NAME] - [EMAIL_ADDRESS][DOMAIN_NAME]" at bounding box center [424, 125] width 154 height 21
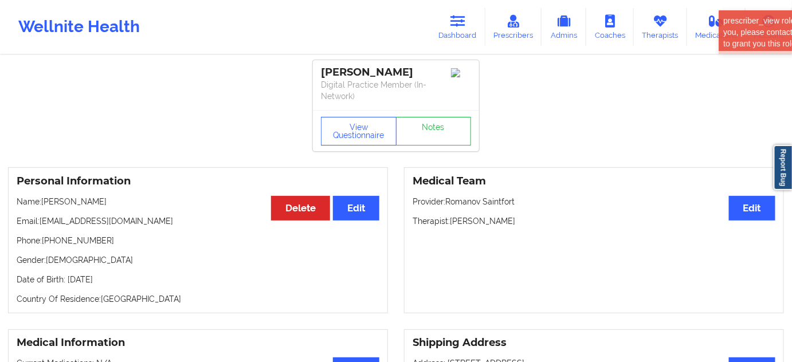
drag, startPoint x: 427, startPoint y: 68, endPoint x: 317, endPoint y: 71, distance: 110.6
click at [317, 71] on div "[PERSON_NAME] Digital Practice Member (In-Network)" at bounding box center [396, 85] width 166 height 50
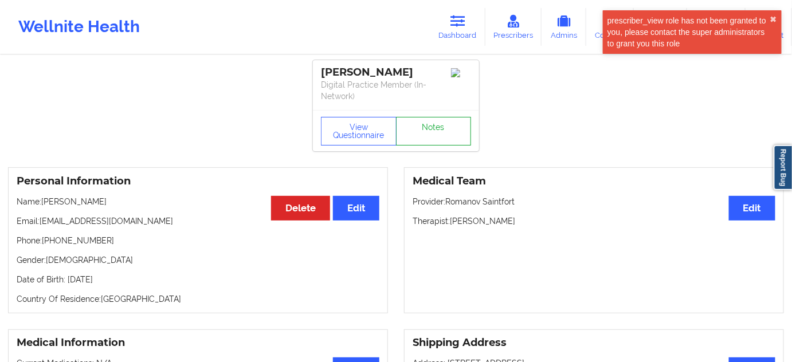
click at [422, 134] on link "Notes" at bounding box center [434, 131] width 76 height 29
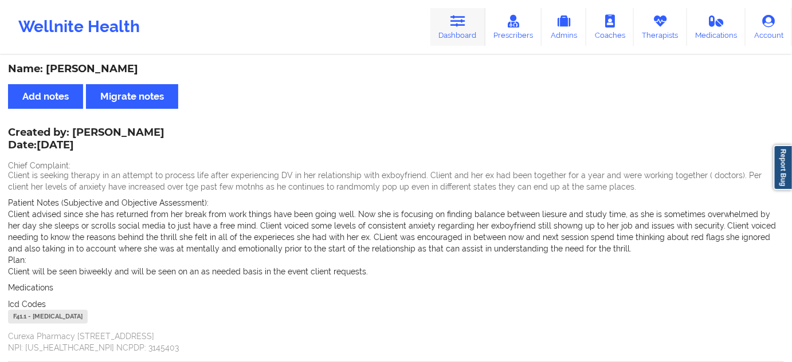
click at [458, 30] on link "Dashboard" at bounding box center [457, 27] width 55 height 38
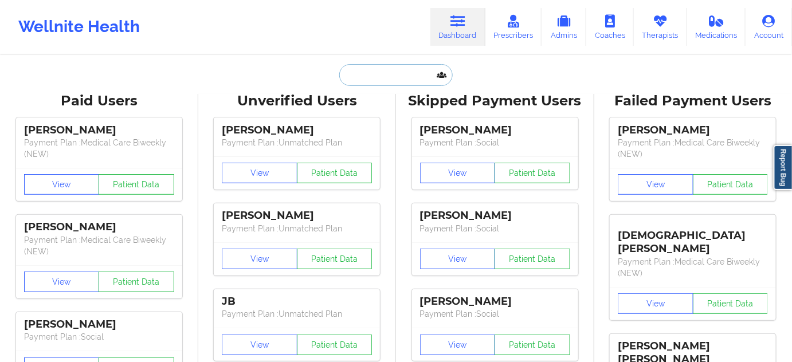
click at [414, 73] on input "text" at bounding box center [395, 75] width 113 height 22
type input "d"
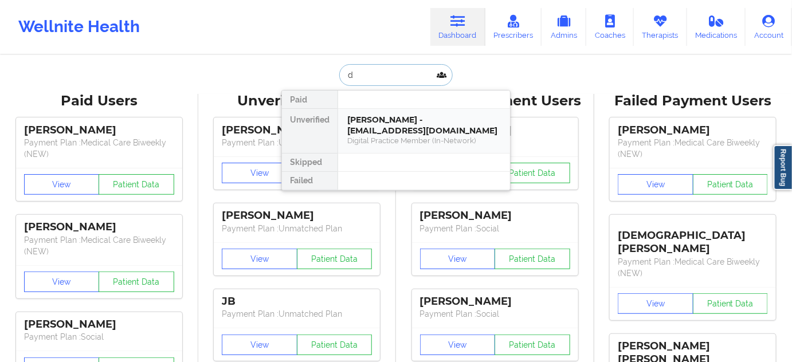
click at [400, 123] on div "[PERSON_NAME] - [EMAIL_ADDRESS][DOMAIN_NAME]" at bounding box center [424, 125] width 154 height 21
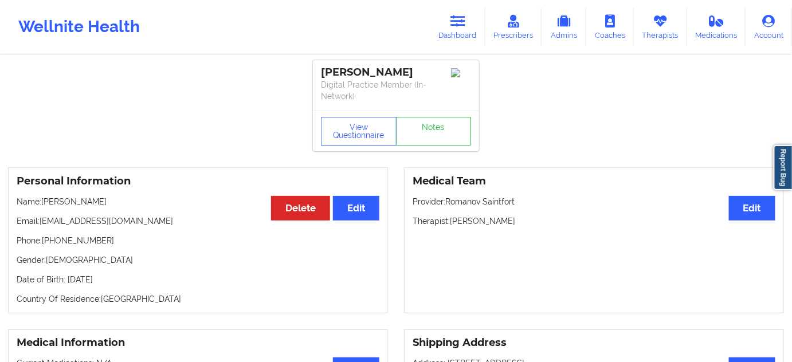
drag, startPoint x: 452, startPoint y: 219, endPoint x: 528, endPoint y: 221, distance: 76.2
click at [528, 220] on p "Therapist: [PERSON_NAME]" at bounding box center [594, 220] width 363 height 11
click at [367, 141] on button "View Questionnaire" at bounding box center [359, 131] width 76 height 29
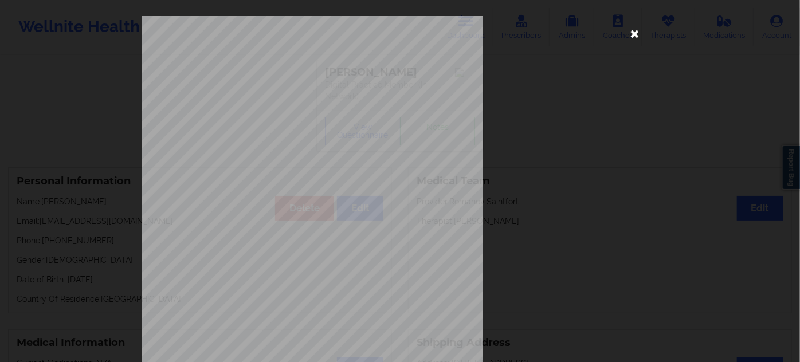
click at [629, 36] on icon at bounding box center [635, 33] width 18 height 18
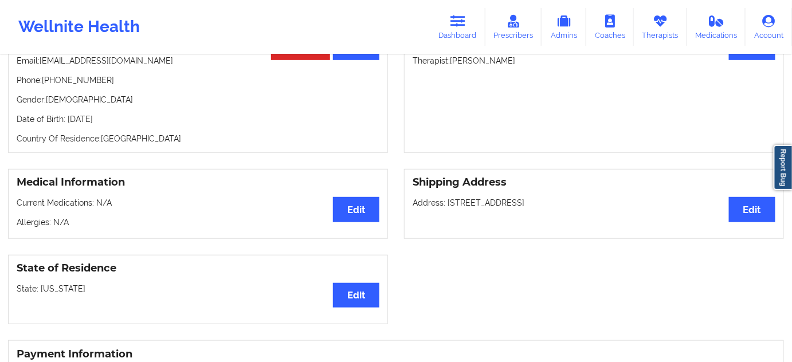
scroll to position [139, 0]
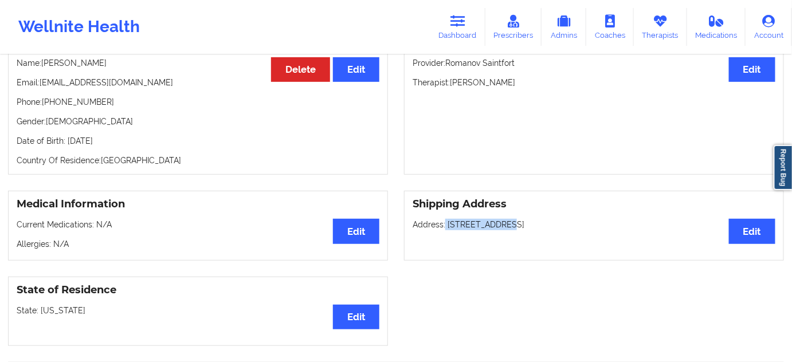
drag, startPoint x: 445, startPoint y: 225, endPoint x: 501, endPoint y: 223, distance: 55.6
click at [501, 223] on p "Address: [STREET_ADDRESS]" at bounding box center [594, 224] width 363 height 11
click at [525, 221] on p "Address: [STREET_ADDRESS]" at bounding box center [594, 224] width 363 height 11
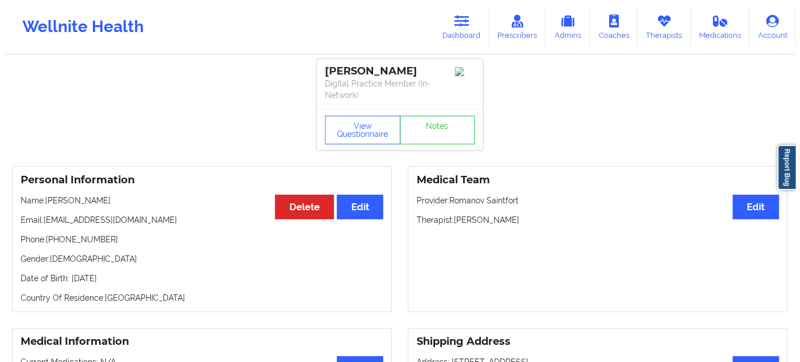
scroll to position [0, 0]
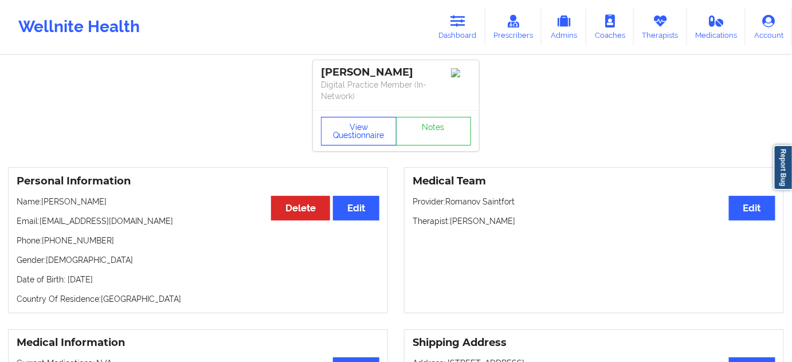
click at [368, 137] on button "View Questionnaire" at bounding box center [359, 131] width 76 height 29
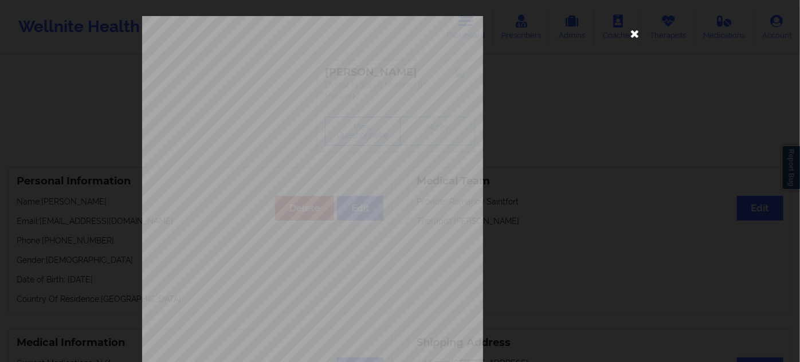
click at [635, 38] on icon at bounding box center [635, 33] width 18 height 18
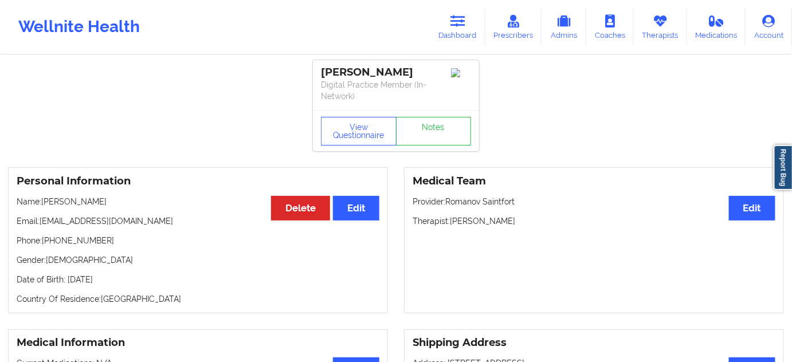
drag, startPoint x: 319, startPoint y: 71, endPoint x: 434, endPoint y: 62, distance: 115.5
click at [434, 62] on div "[PERSON_NAME] Digital Practice Member (In-Network)" at bounding box center [396, 85] width 166 height 50
click at [438, 136] on link "Notes" at bounding box center [434, 131] width 76 height 29
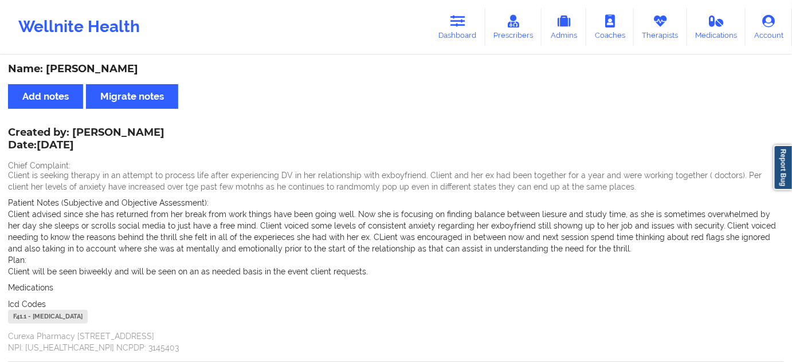
click at [22, 315] on div "F41.1 - [MEDICAL_DATA]" at bounding box center [48, 317] width 80 height 14
